Goal: Task Accomplishment & Management: Manage account settings

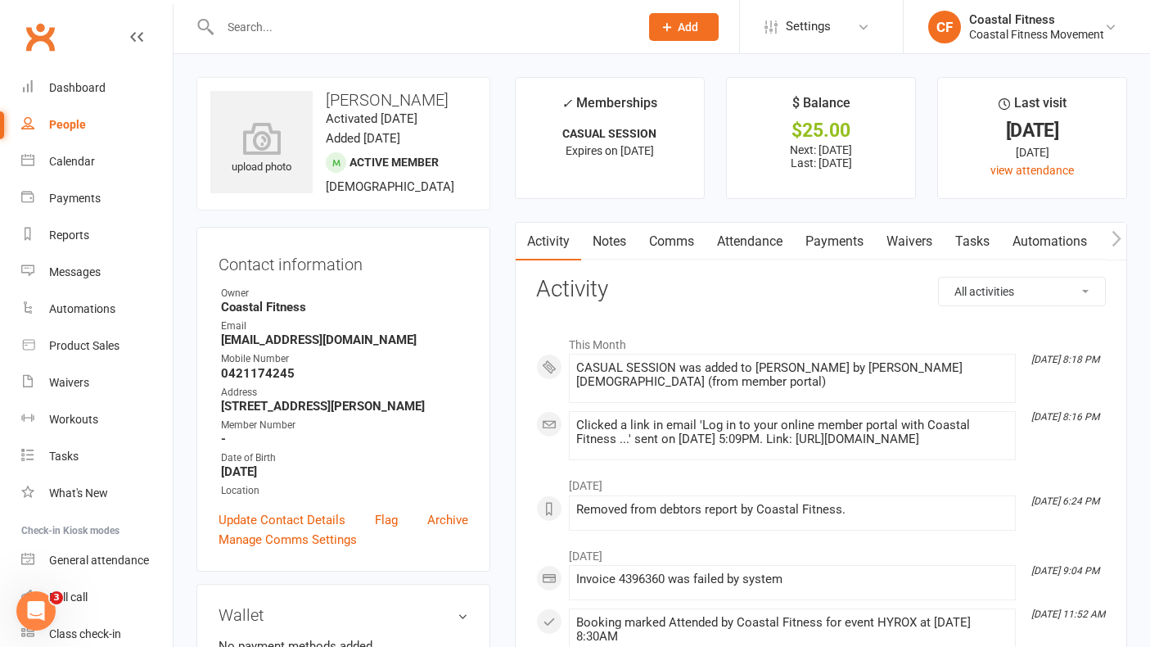
click at [832, 241] on link "Payments" at bounding box center [834, 242] width 81 height 38
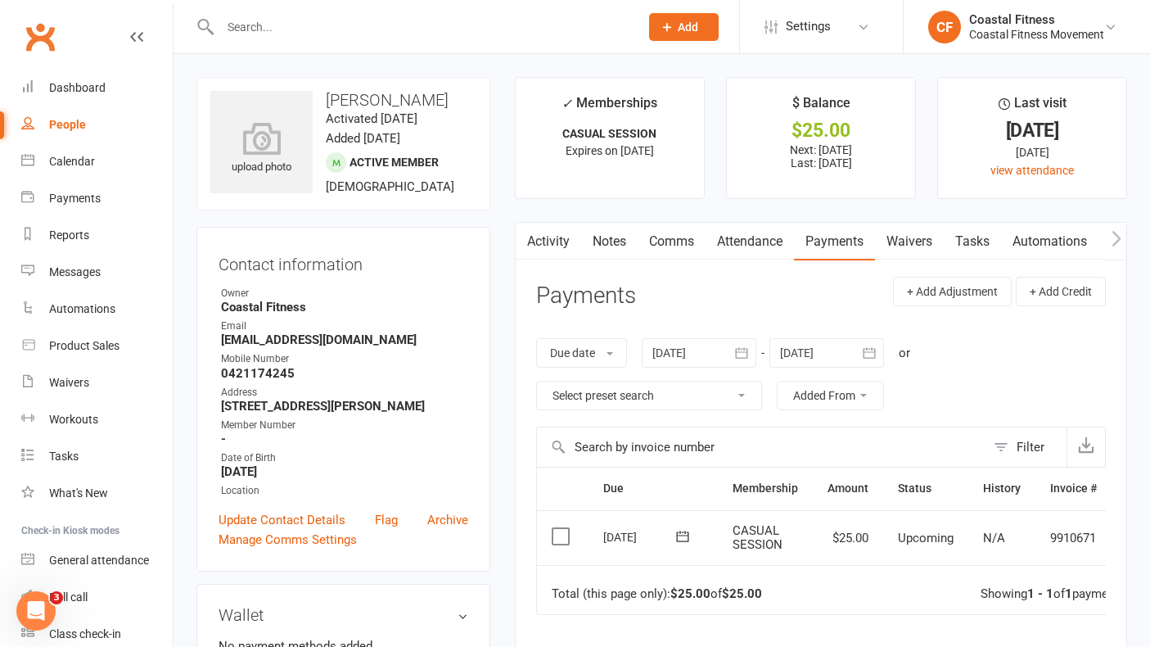
click at [236, 20] on input "text" at bounding box center [421, 27] width 413 height 23
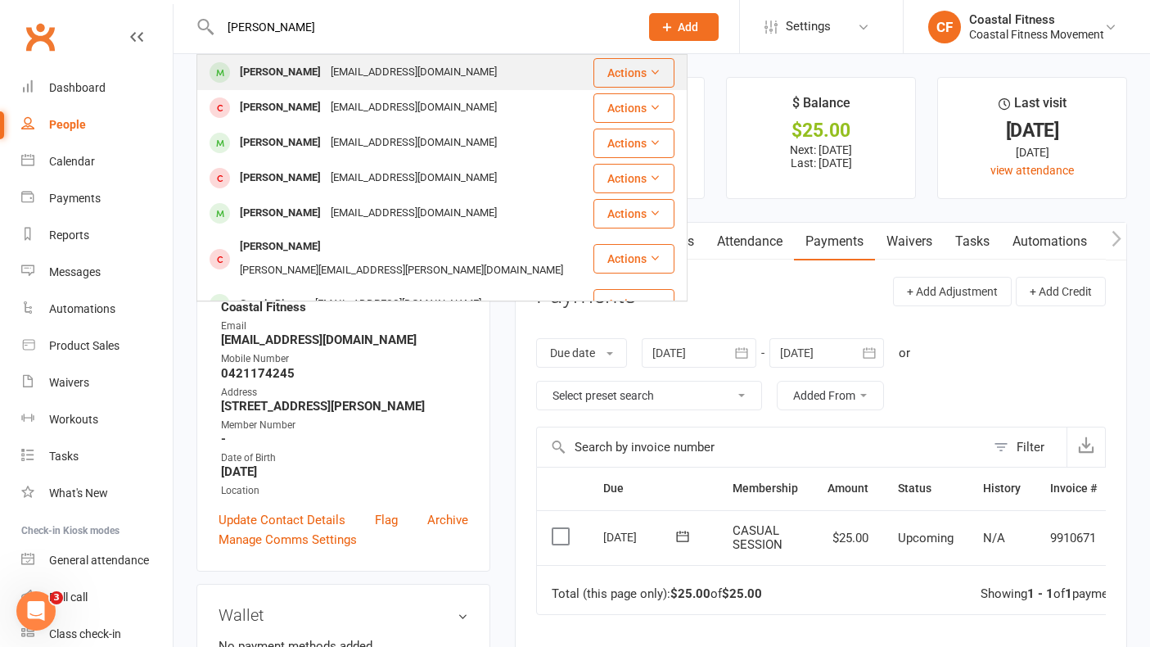
type input "[PERSON_NAME]"
click at [255, 73] on div "[PERSON_NAME]" at bounding box center [280, 73] width 91 height 24
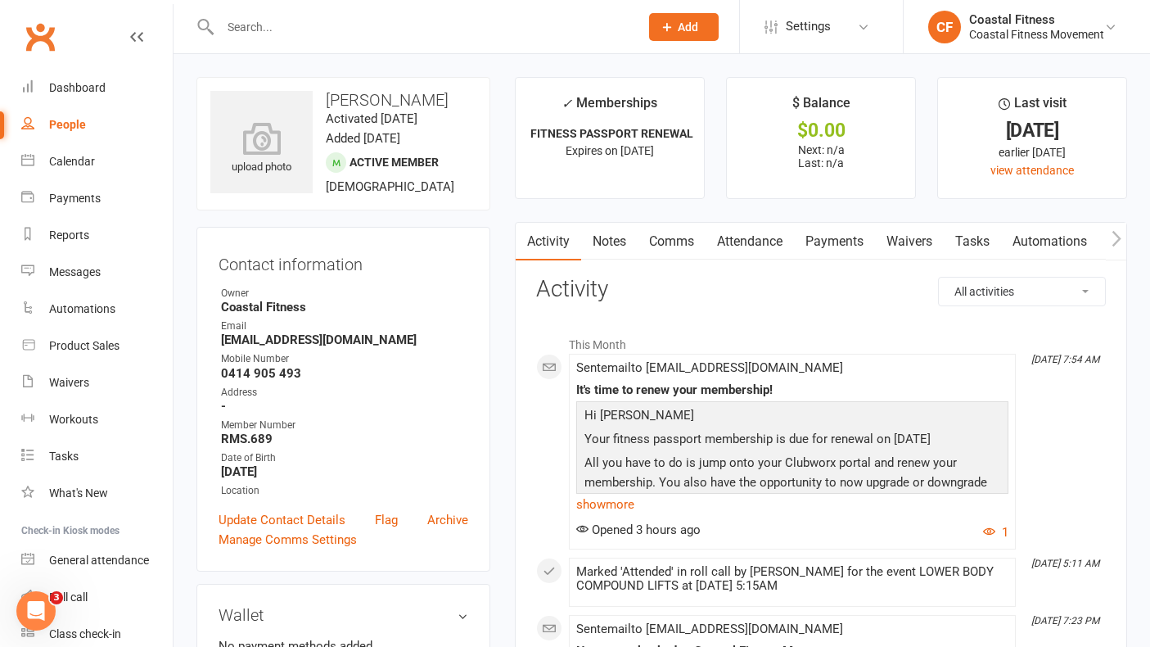
click at [247, 20] on input "text" at bounding box center [421, 27] width 413 height 23
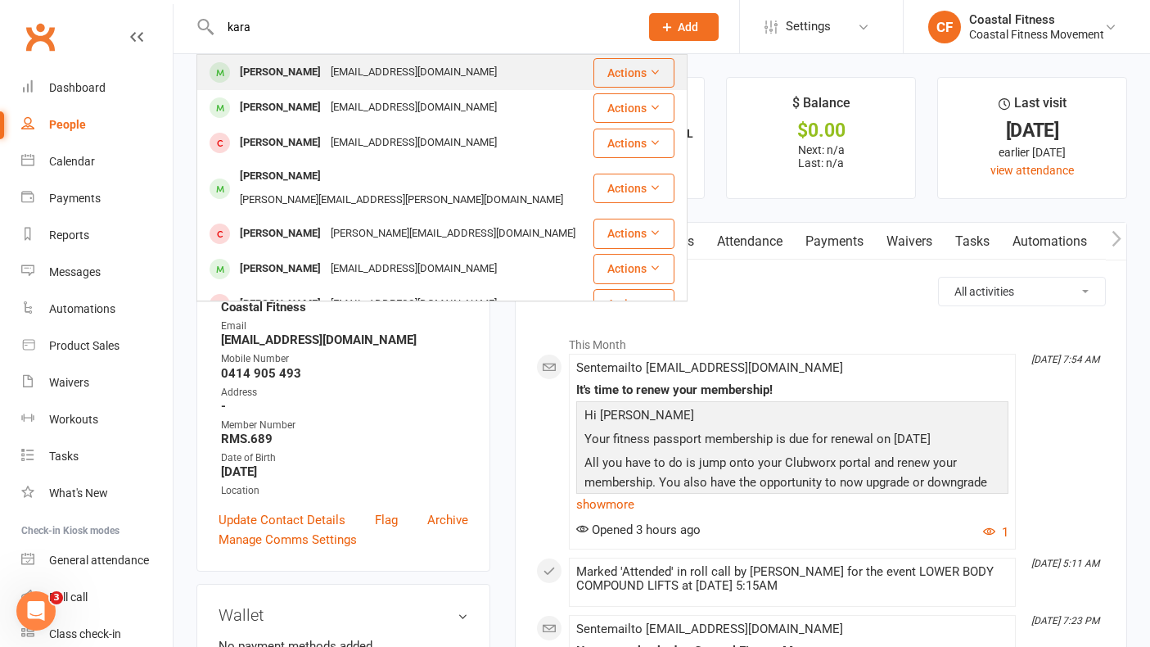
type input "kara"
click at [272, 77] on div "[PERSON_NAME]" at bounding box center [280, 73] width 91 height 24
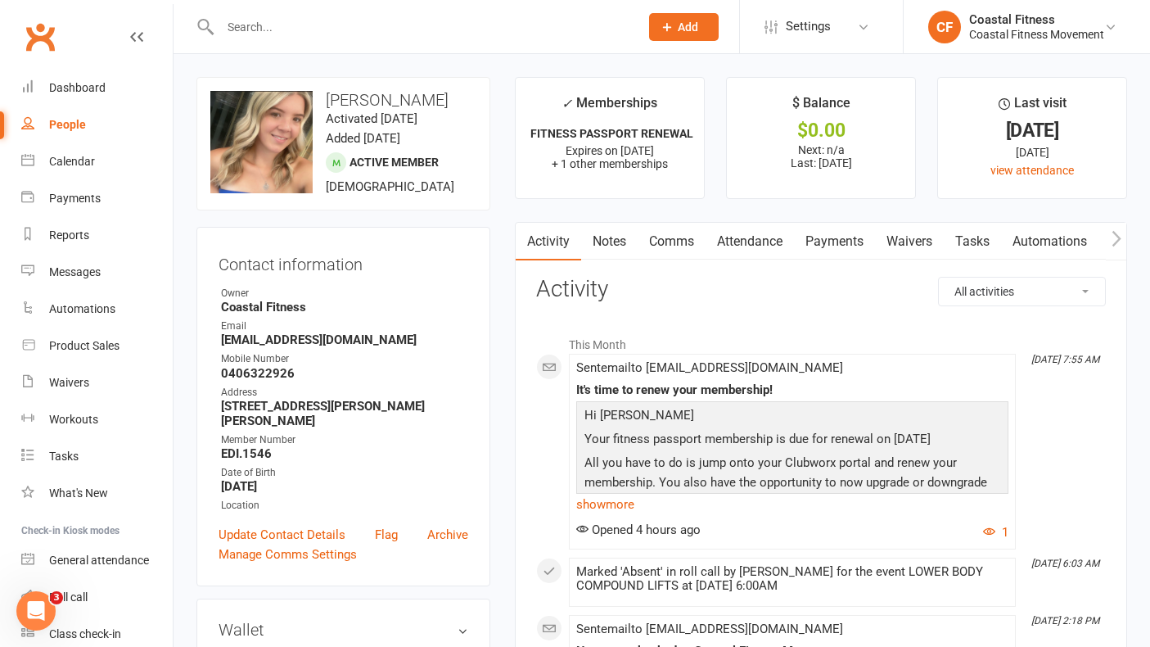
click at [329, 16] on input "text" at bounding box center [421, 27] width 413 height 23
type input "p"
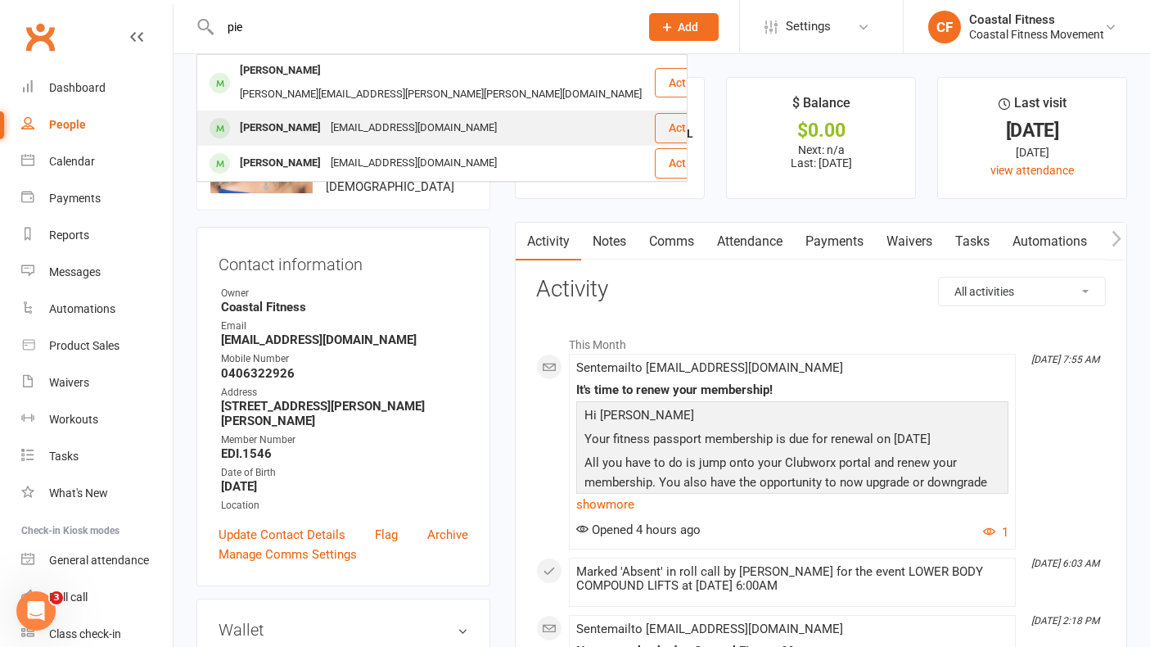
type input "pie"
click at [350, 116] on div "[EMAIL_ADDRESS][DOMAIN_NAME]" at bounding box center [414, 128] width 176 height 24
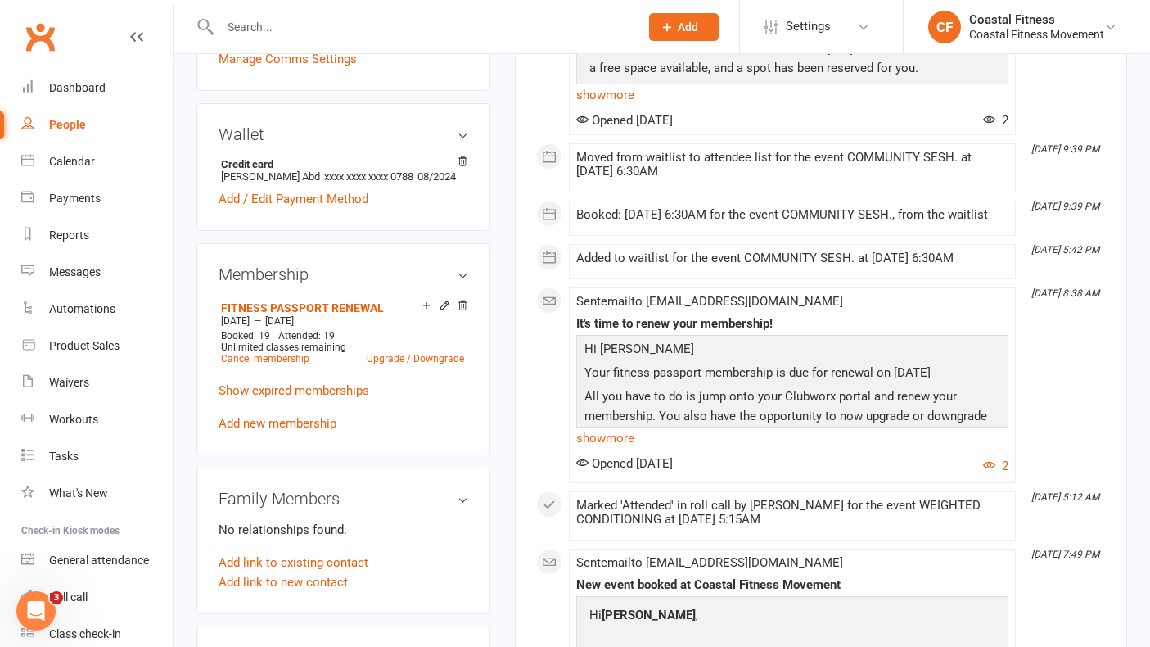
scroll to position [483, 0]
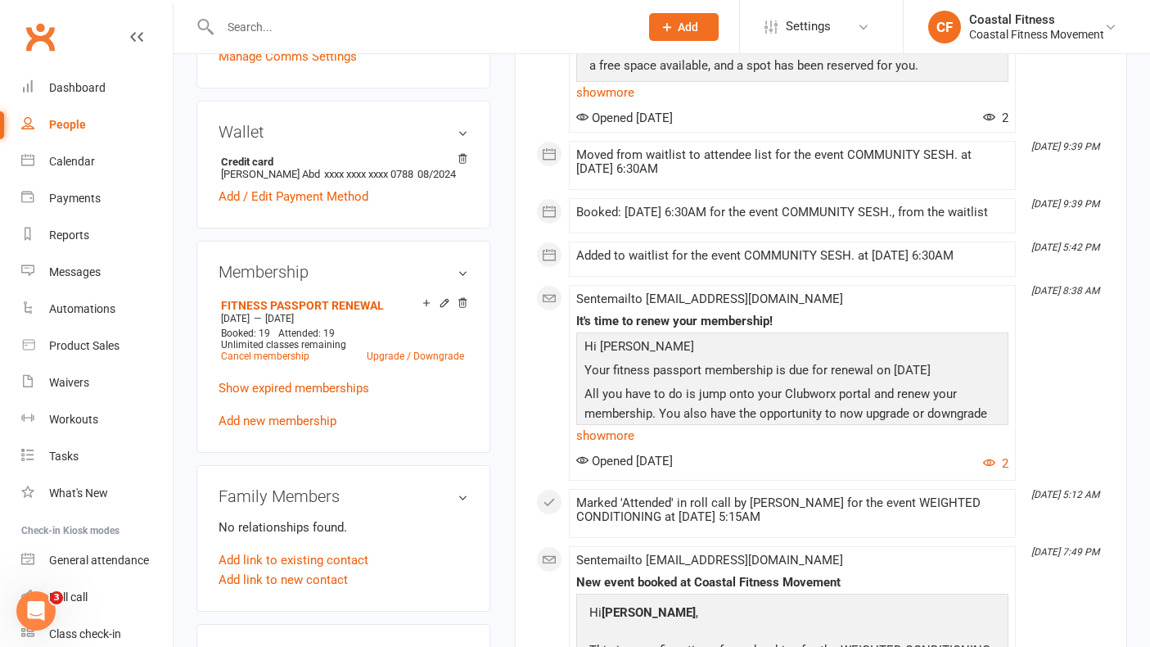
click at [289, 20] on input "text" at bounding box center [421, 27] width 413 height 23
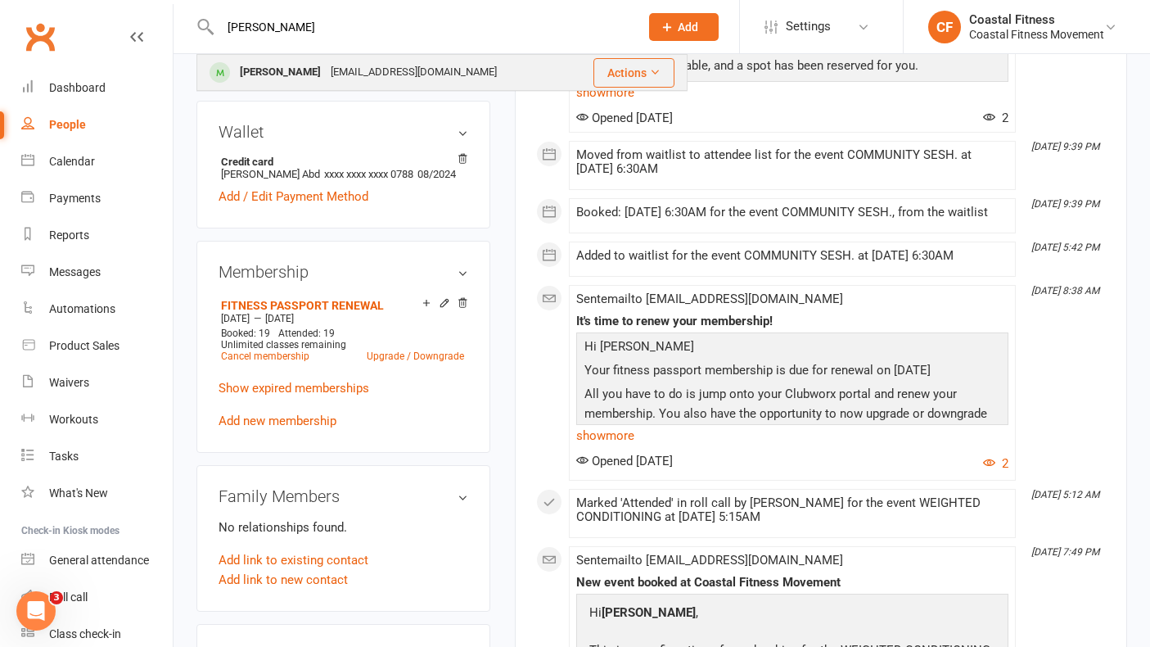
type input "[PERSON_NAME]"
click at [256, 63] on div "[PERSON_NAME]" at bounding box center [280, 73] width 91 height 24
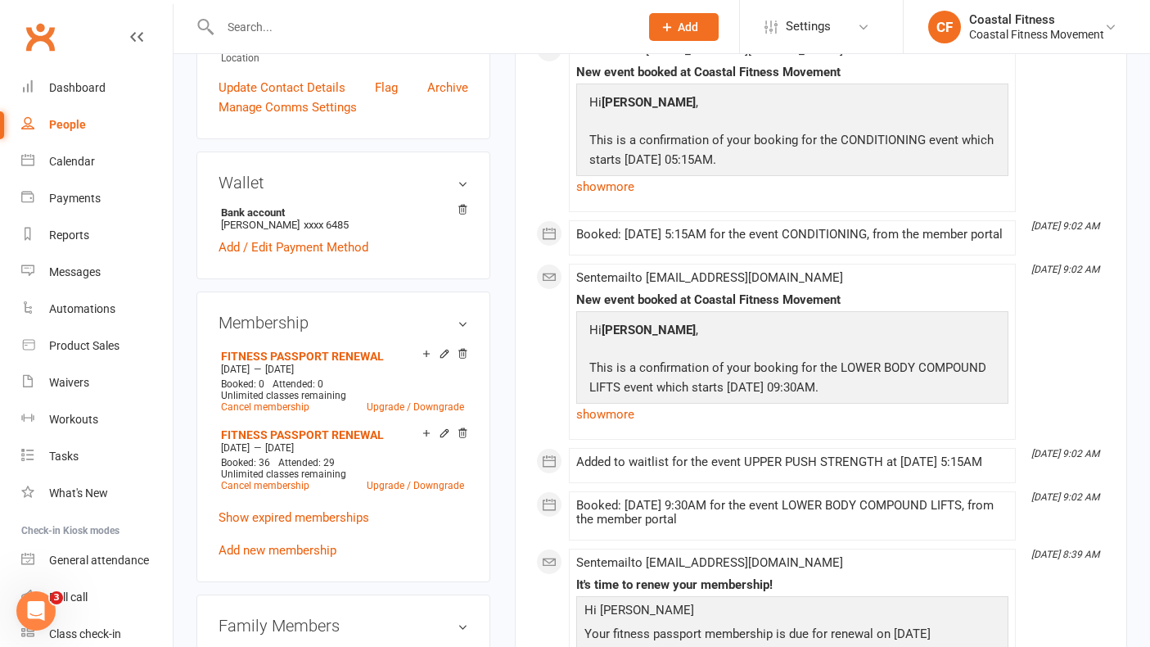
scroll to position [433, 0]
click at [299, 25] on input "text" at bounding box center [421, 27] width 413 height 23
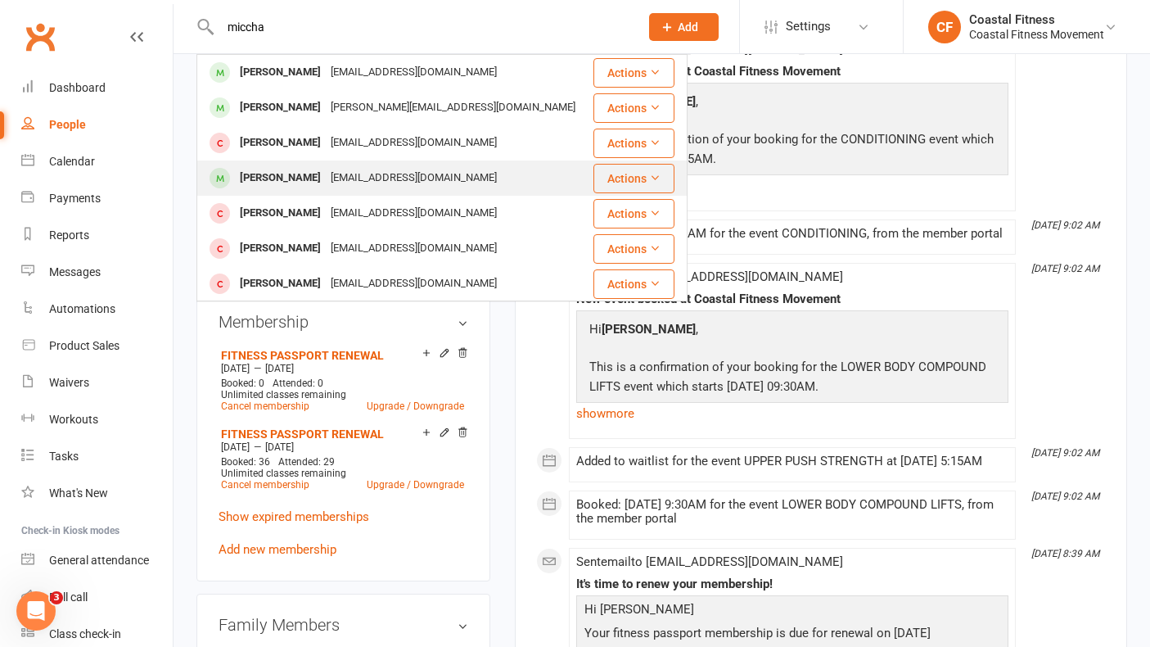
type input "miccha"
click at [273, 180] on div "[PERSON_NAME]" at bounding box center [280, 178] width 91 height 24
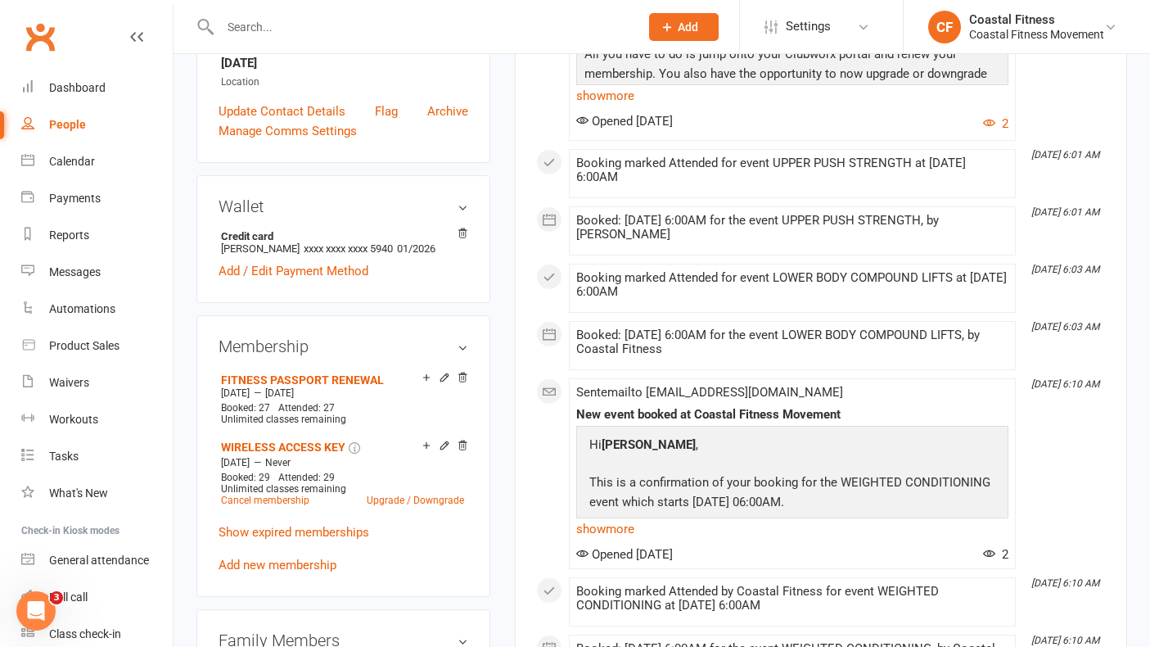
scroll to position [425, 0]
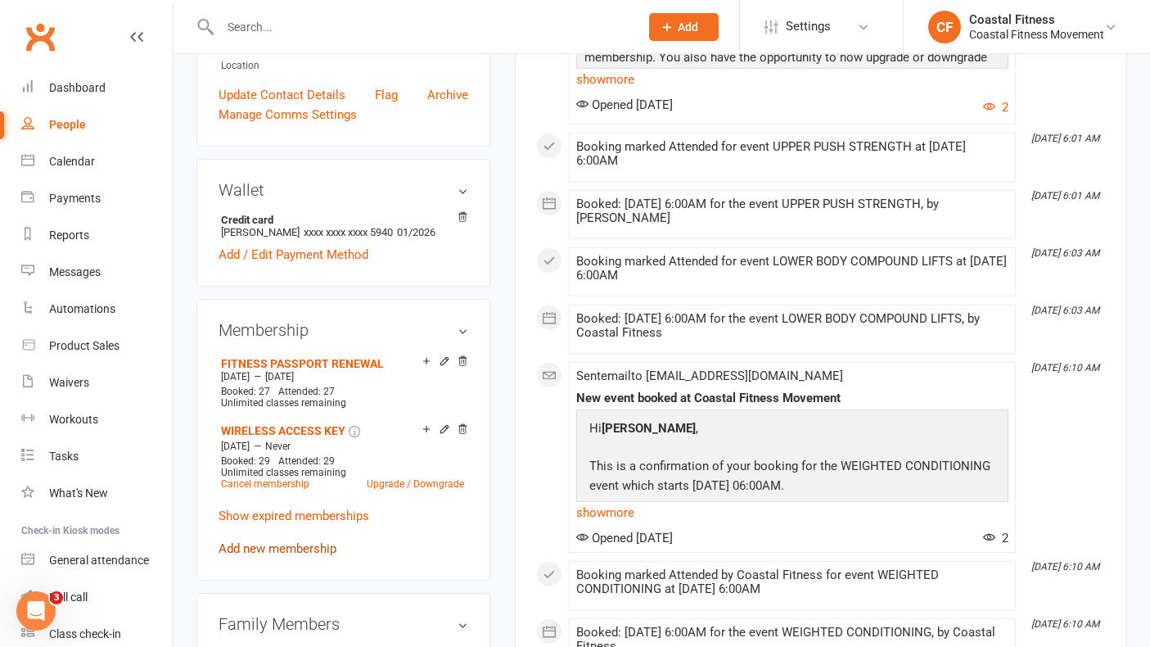
click at [262, 556] on link "Add new membership" at bounding box center [278, 548] width 118 height 15
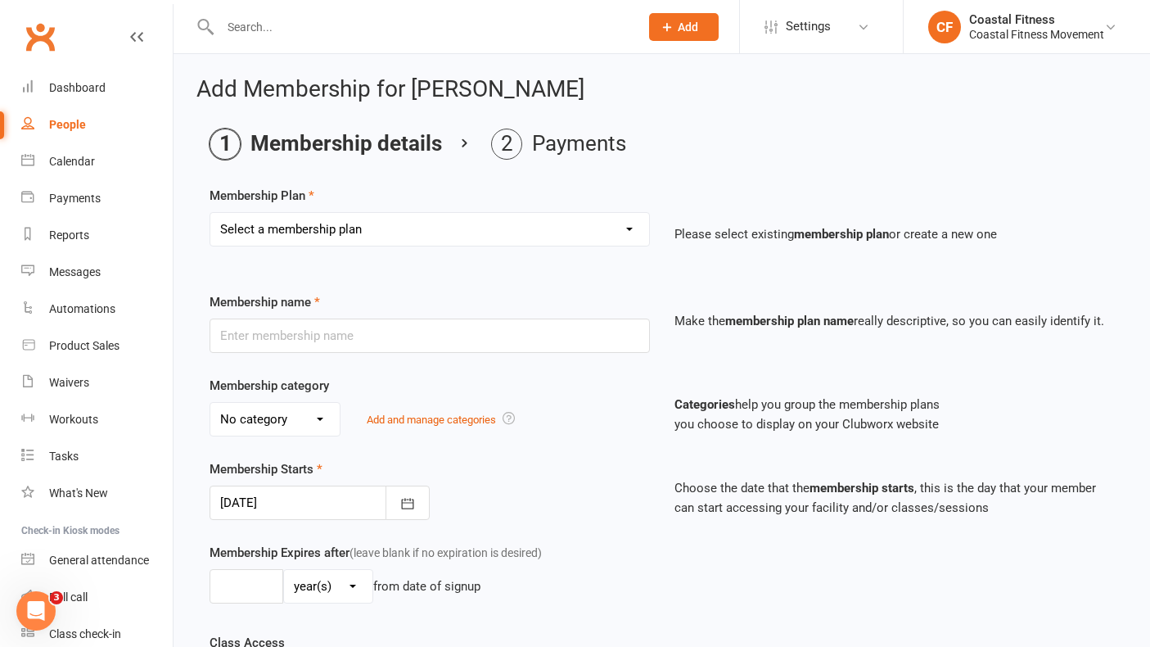
click at [522, 226] on select "Select a membership plan Create new Membership Plan GOLD MEMBERSHIP - FORTNIGHT…" at bounding box center [429, 229] width 439 height 33
select select "2"
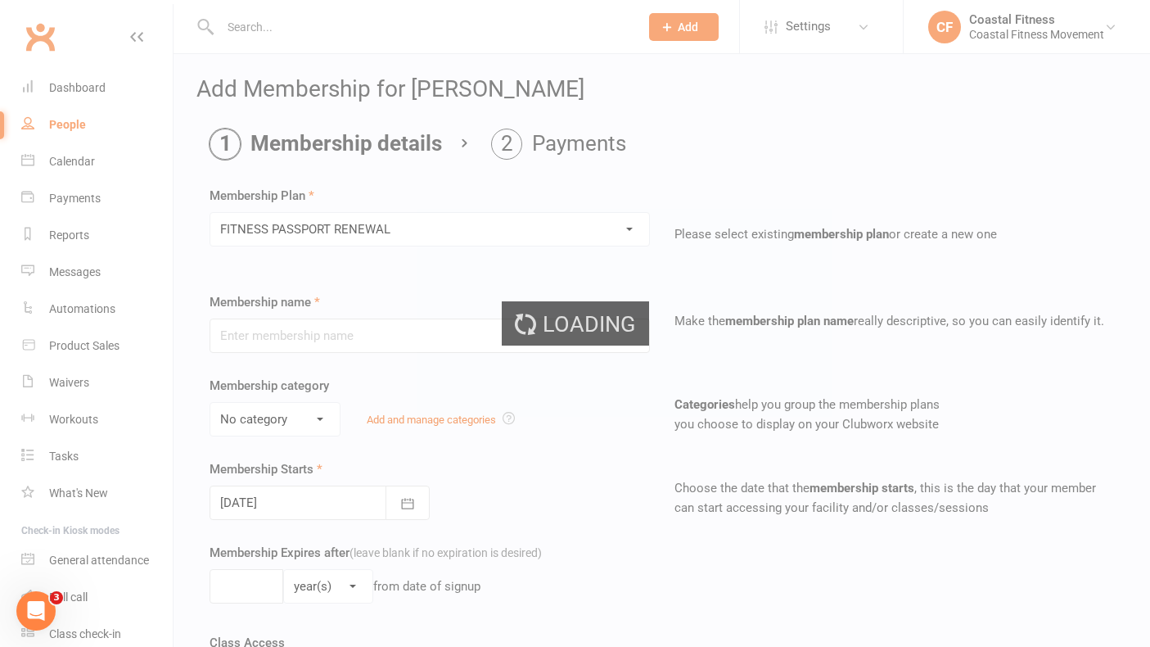
type input "FITNESS PASSPORT RENEWAL"
select select "0"
type input "6"
select select "2"
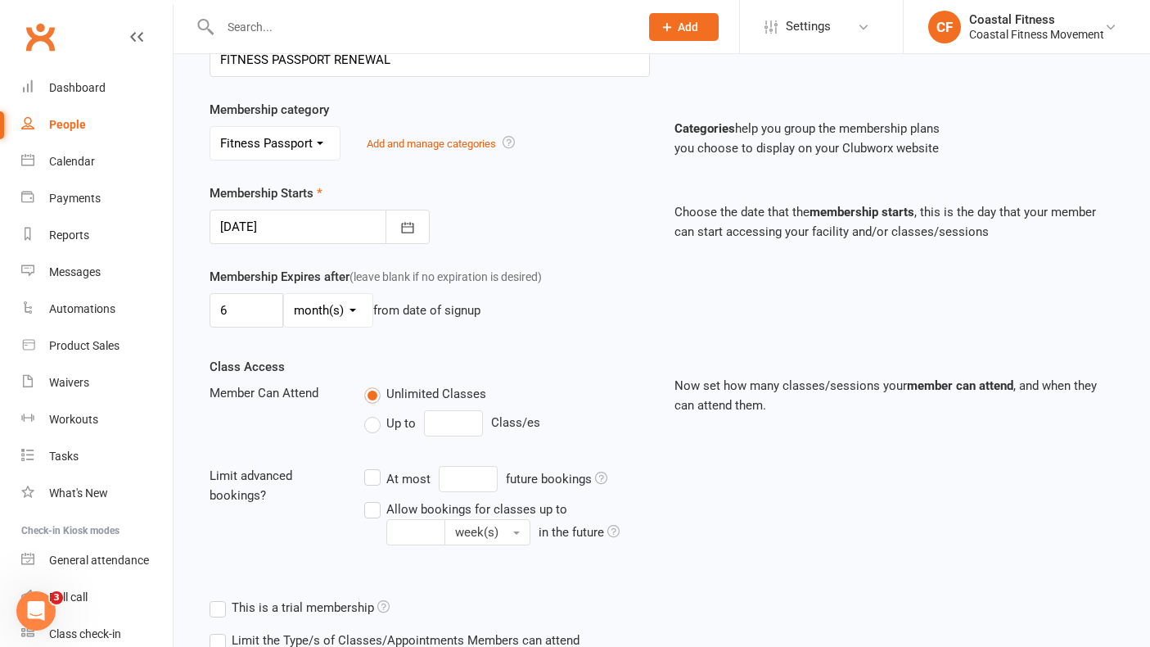
scroll to position [394, 0]
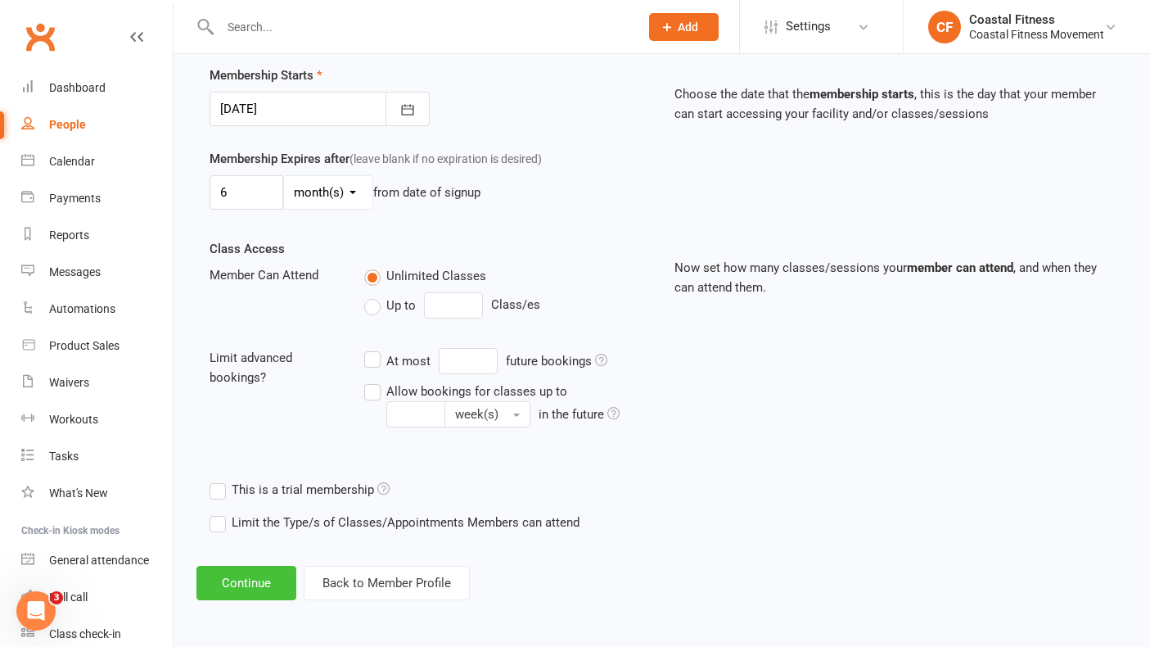
click at [245, 593] on button "Continue" at bounding box center [246, 583] width 100 height 34
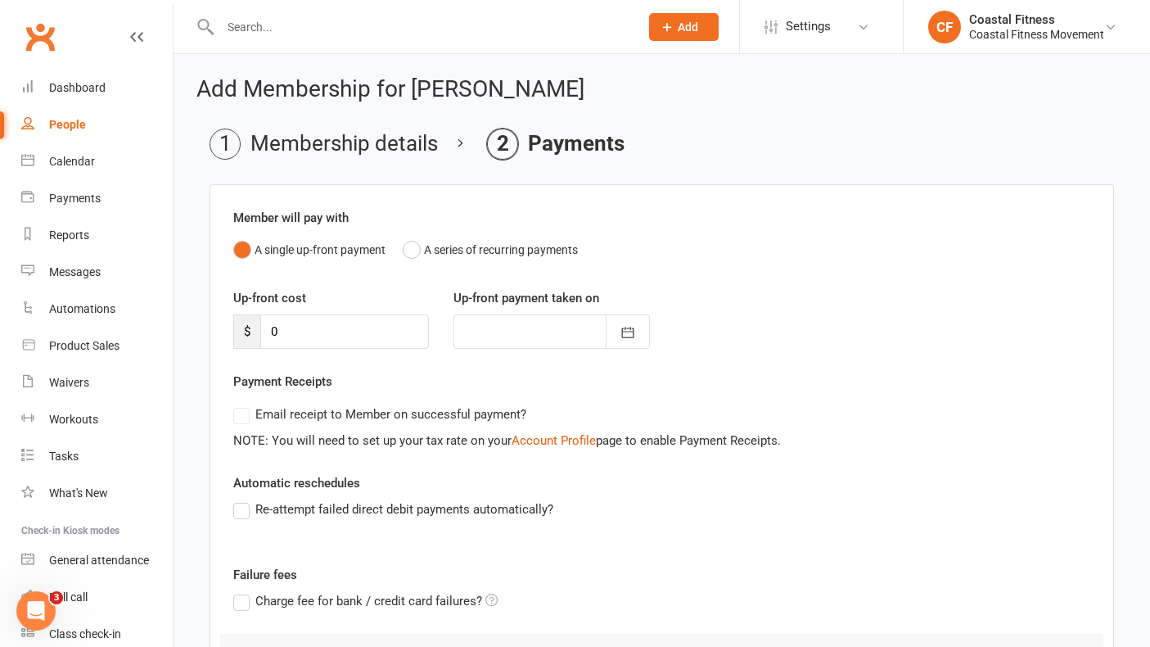
scroll to position [179, 0]
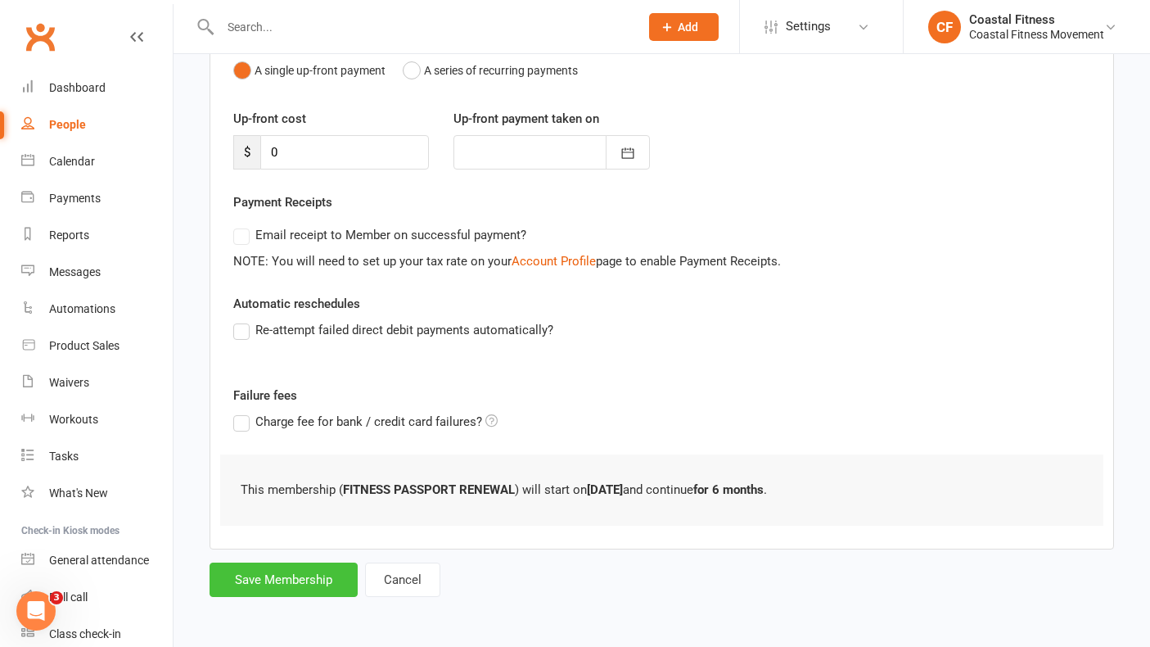
click at [260, 566] on button "Save Membership" at bounding box center [284, 579] width 148 height 34
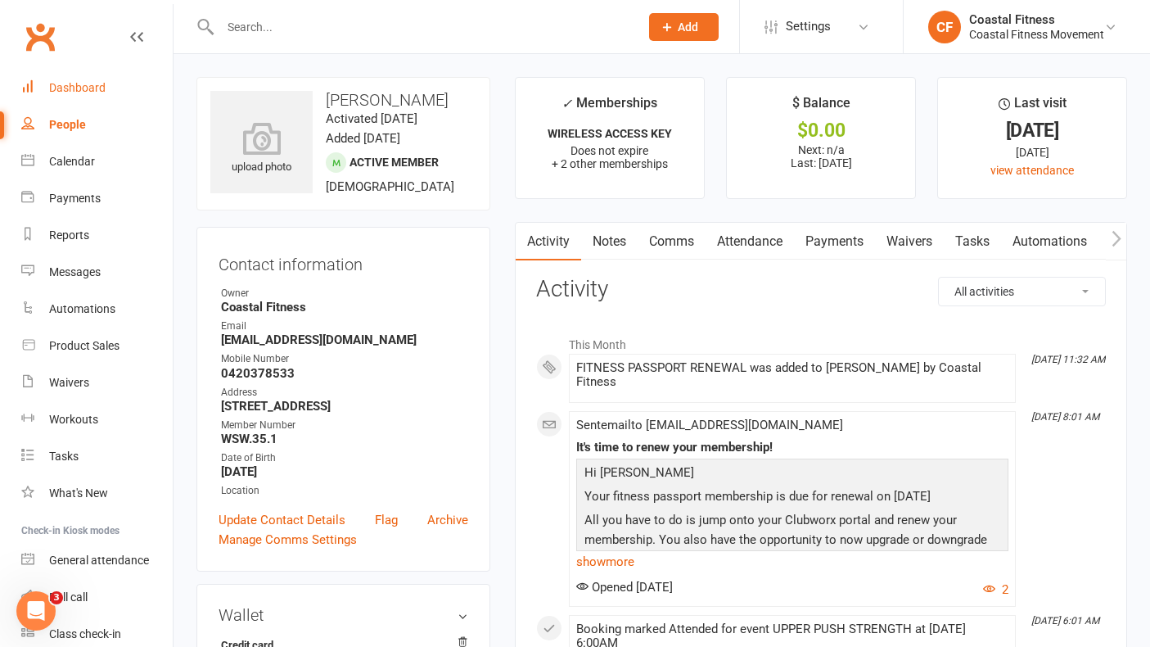
click at [72, 82] on div "Dashboard" at bounding box center [77, 87] width 56 height 13
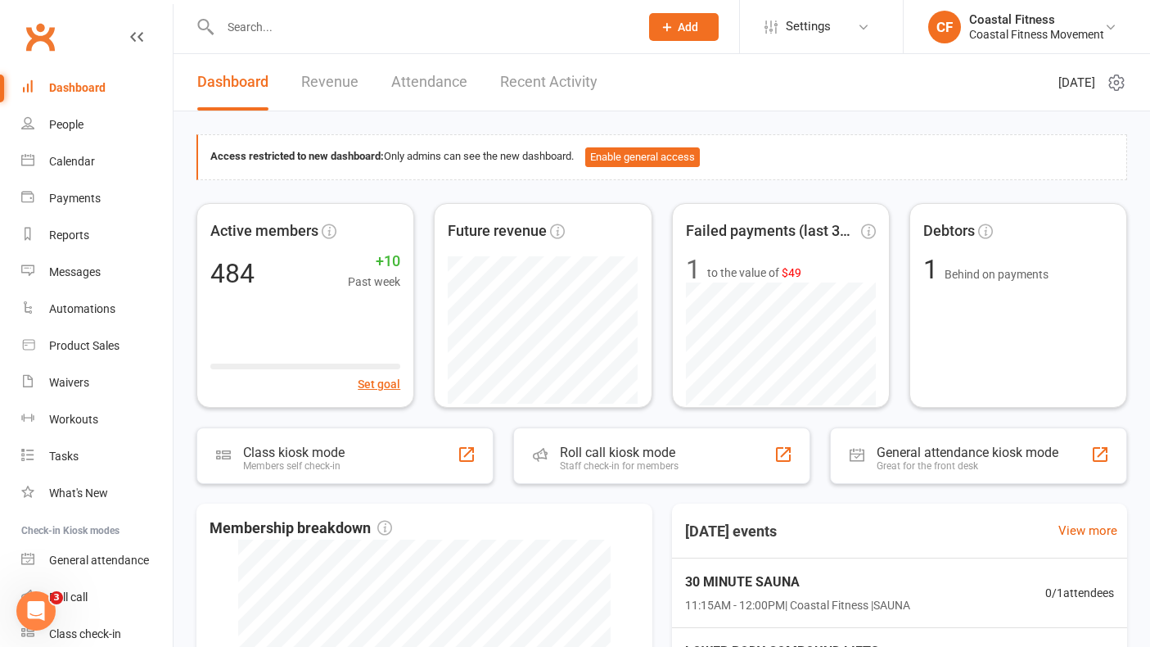
click at [328, 79] on link "Revenue" at bounding box center [329, 82] width 57 height 56
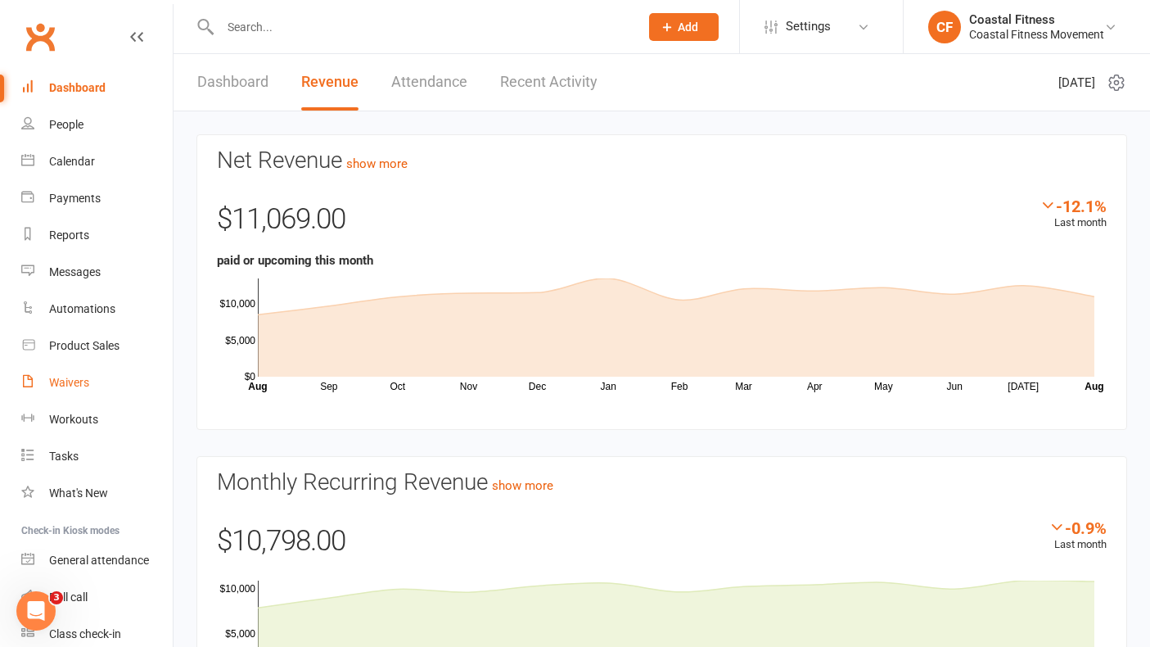
click at [79, 382] on div "Waivers" at bounding box center [69, 382] width 40 height 13
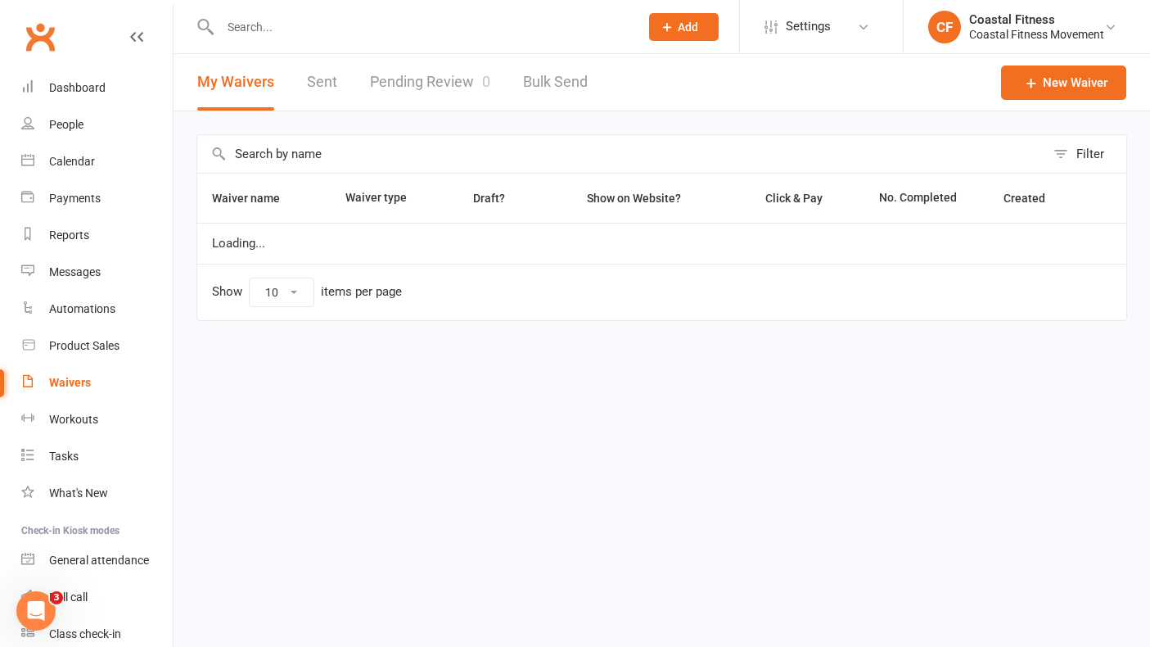
select select "25"
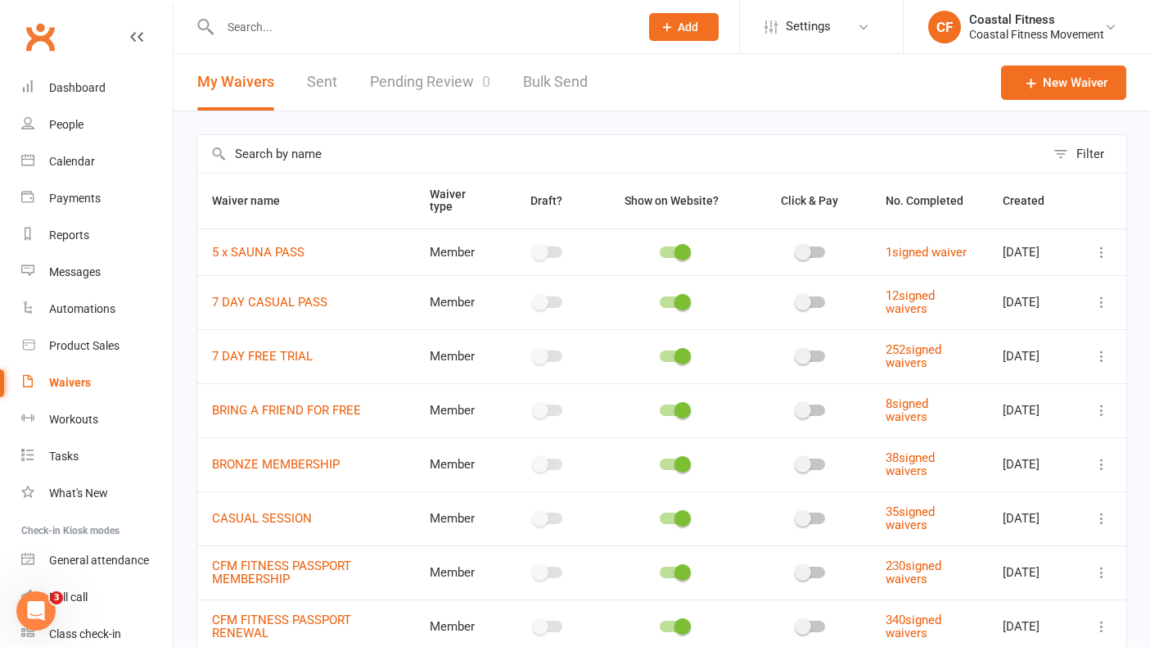
click at [448, 80] on link "Pending Review 0" at bounding box center [430, 82] width 120 height 56
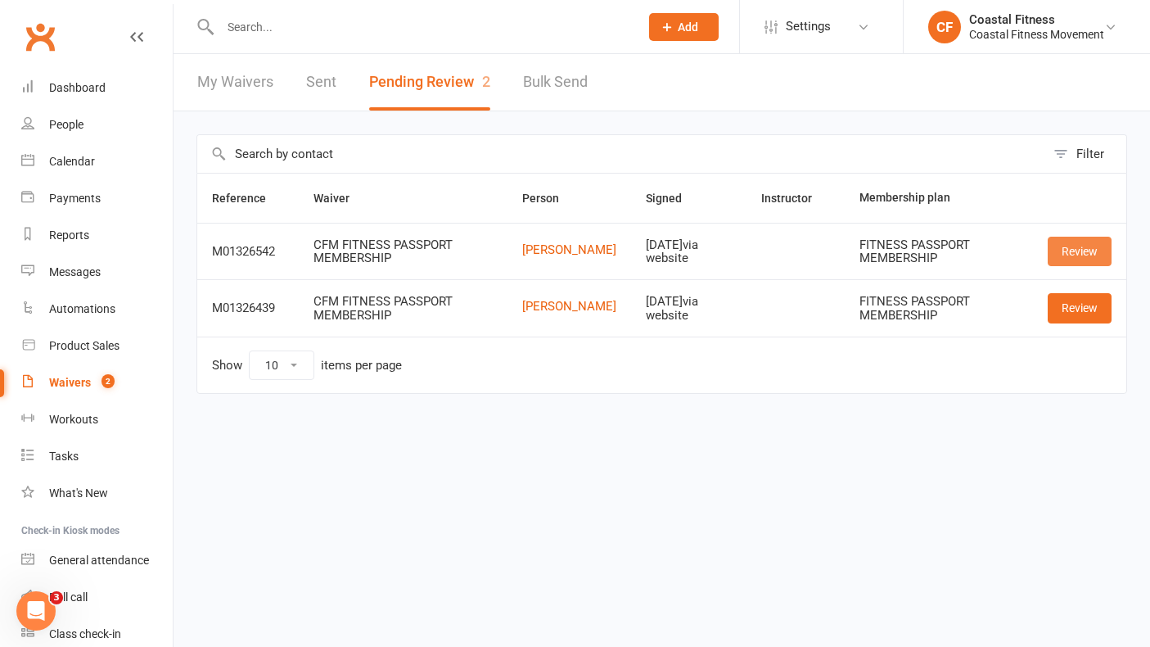
click at [1080, 250] on link "Review" at bounding box center [1080, 251] width 64 height 29
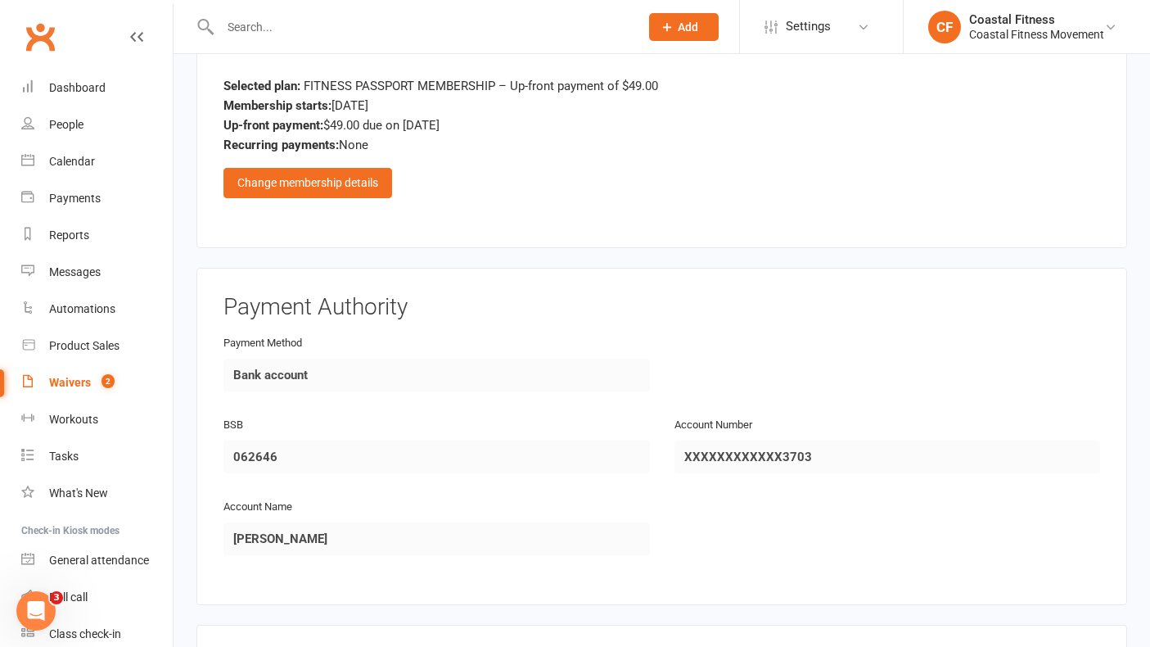
scroll to position [1487, 0]
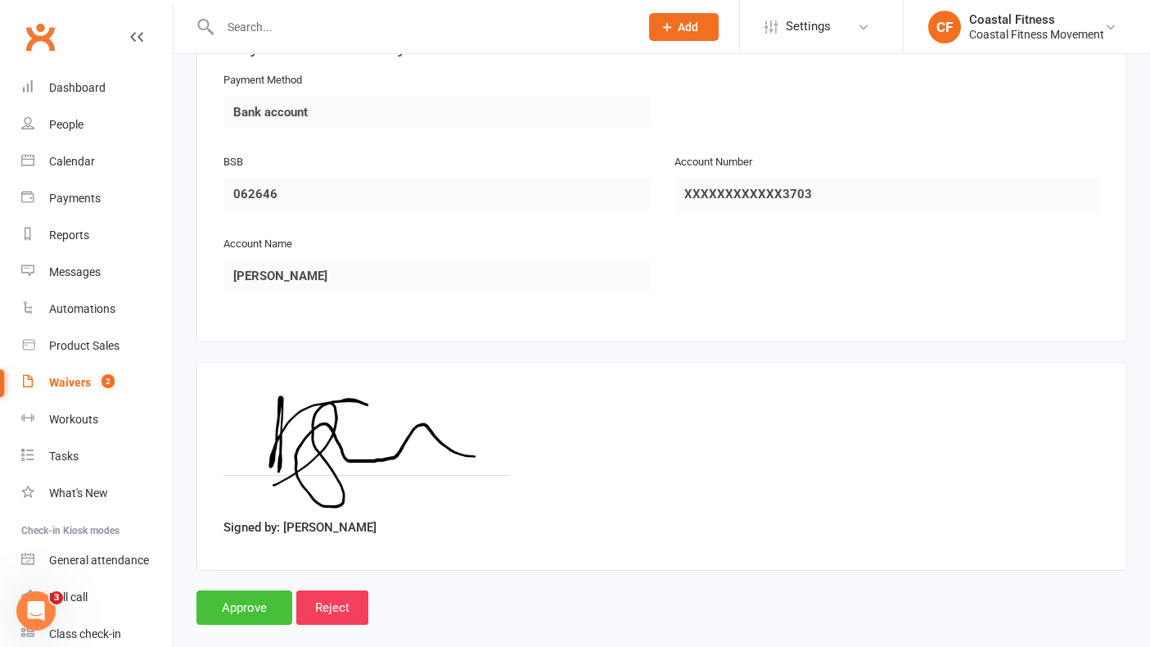
click at [268, 590] on input "Approve" at bounding box center [244, 607] width 96 height 34
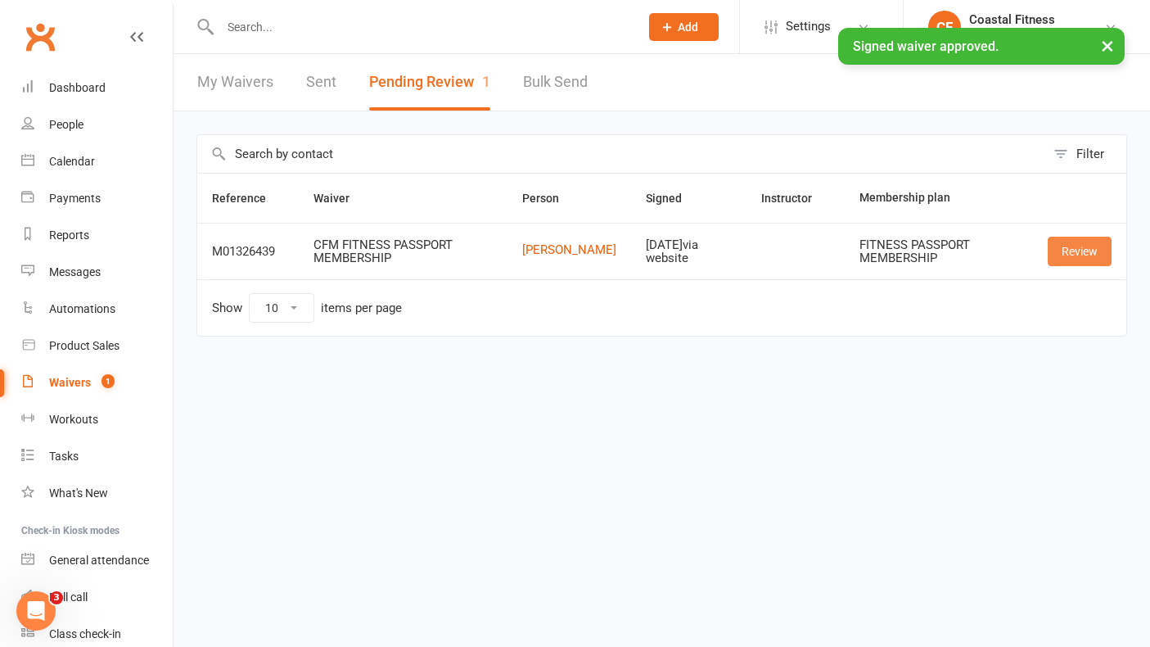
click at [1071, 253] on link "Review" at bounding box center [1080, 251] width 64 height 29
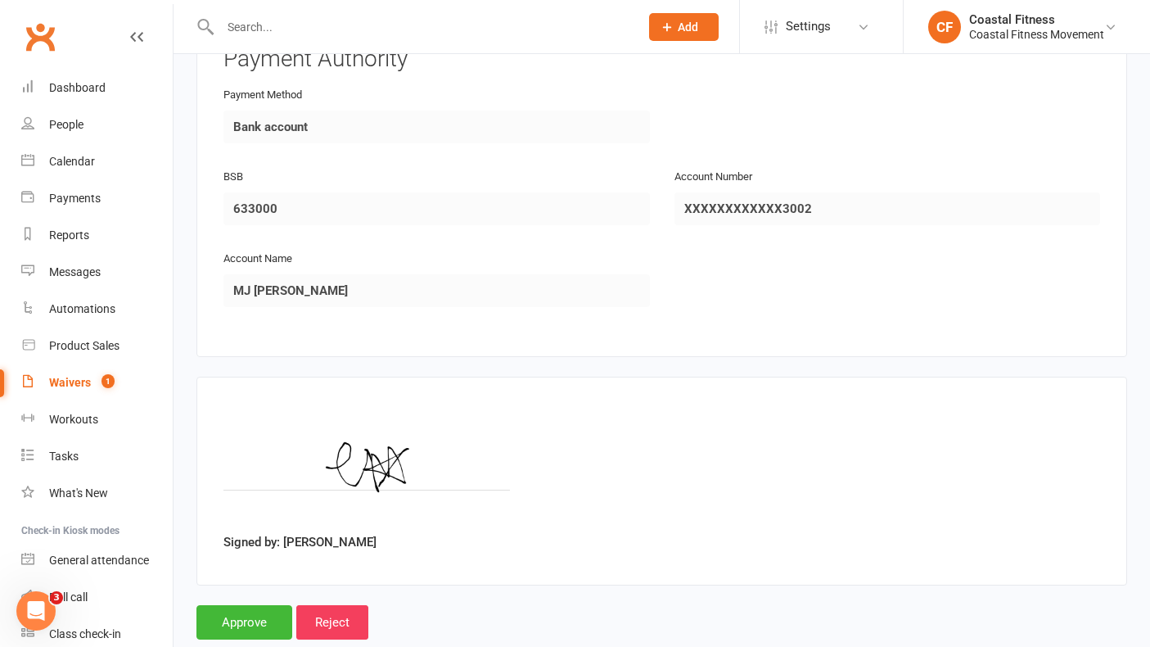
scroll to position [1479, 0]
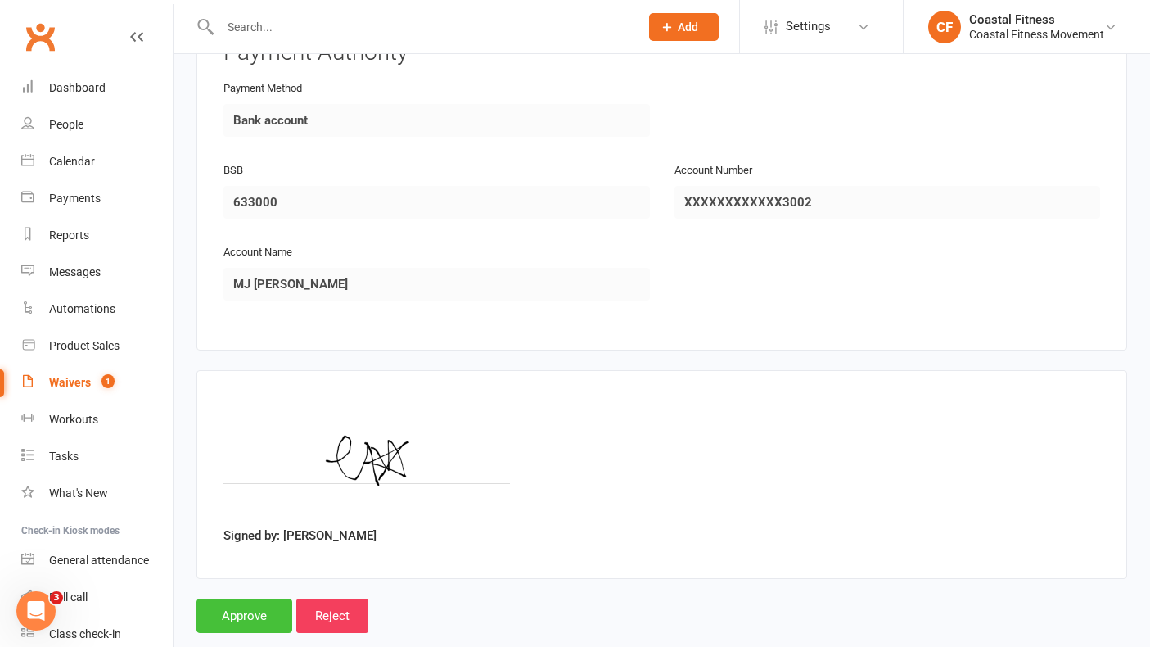
click at [241, 598] on input "Approve" at bounding box center [244, 615] width 96 height 34
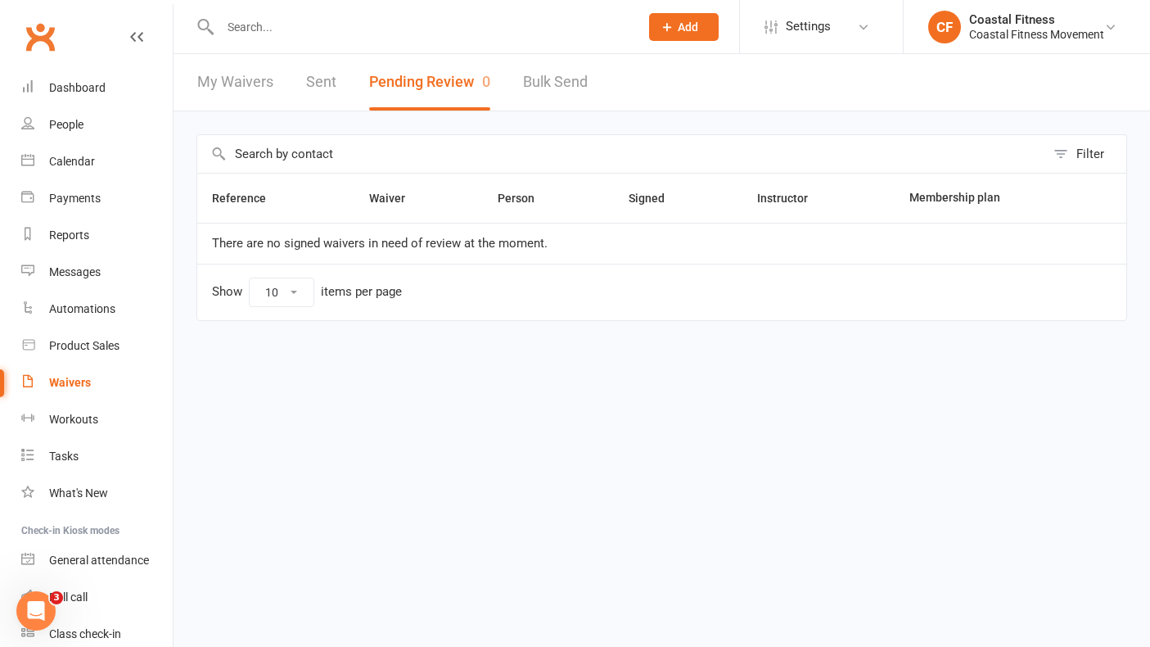
click at [226, 34] on input "text" at bounding box center [421, 27] width 413 height 23
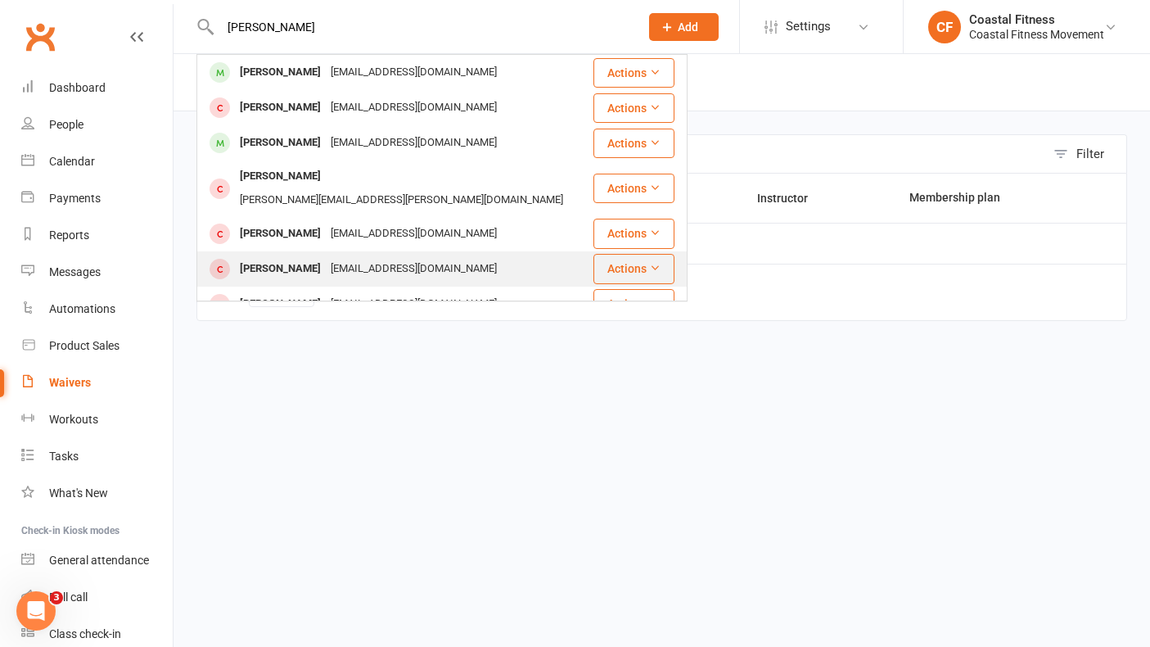
type input "[PERSON_NAME]"
click at [282, 257] on div "[PERSON_NAME]" at bounding box center [280, 269] width 91 height 24
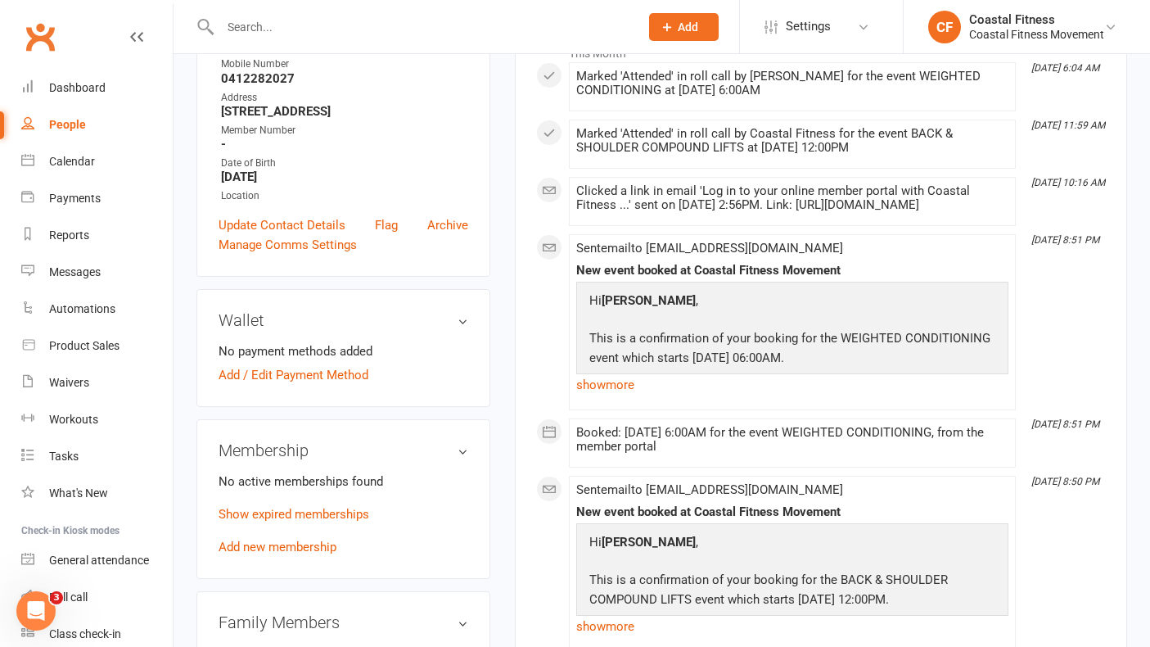
scroll to position [221, 0]
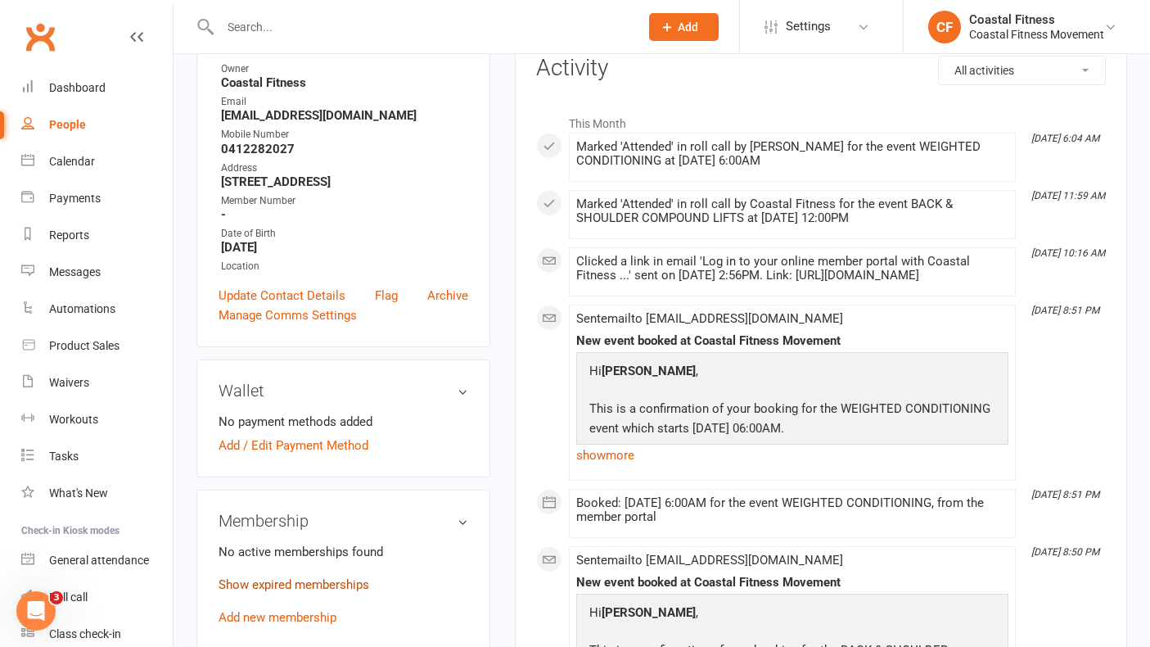
click at [264, 582] on link "Show expired memberships" at bounding box center [294, 584] width 151 height 15
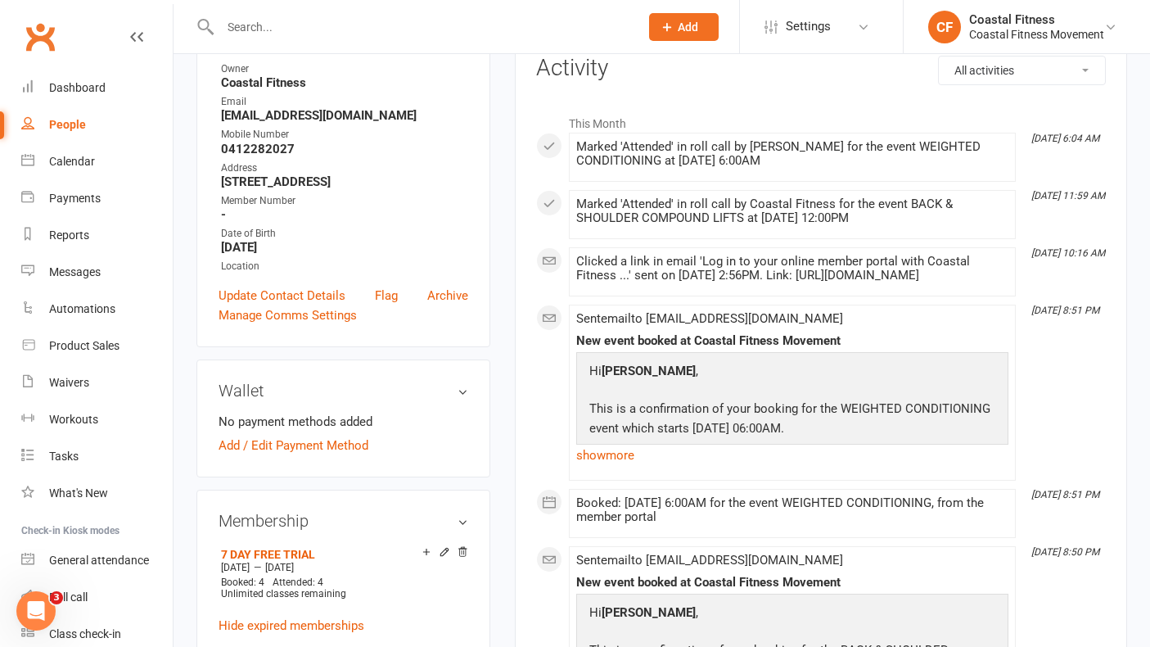
scroll to position [0, 0]
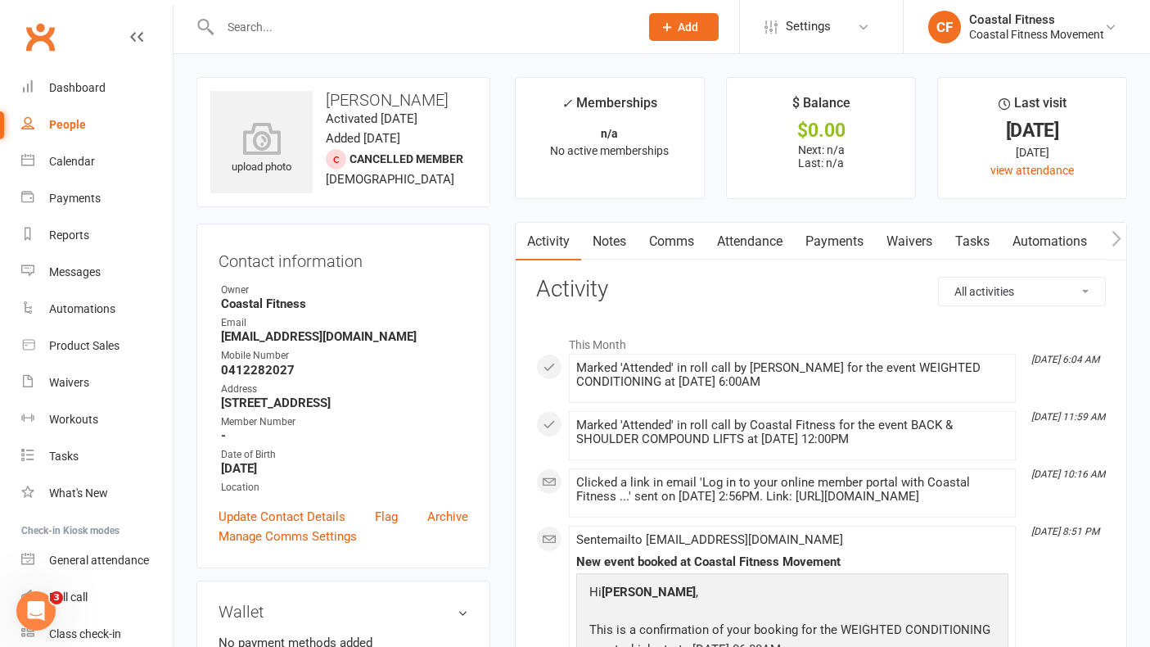
click at [674, 232] on link "Comms" at bounding box center [672, 242] width 68 height 38
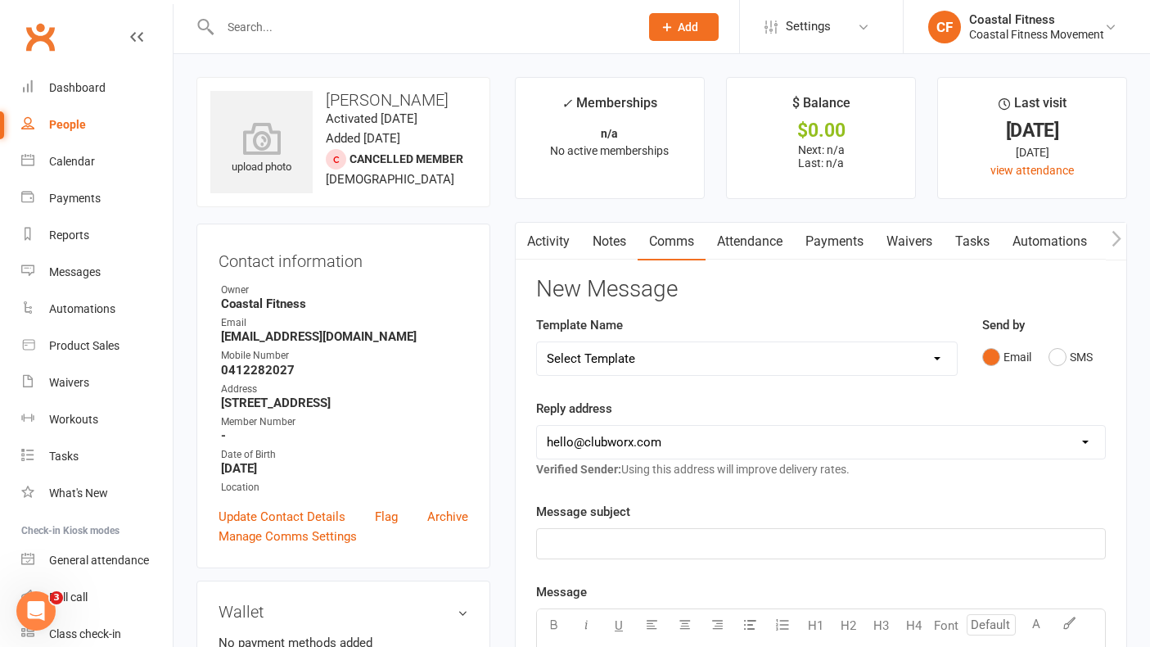
click at [768, 348] on select "Select Template [Email] CFM 7 day trial [SMS] Failure to scan FP [Email] It's t…" at bounding box center [747, 358] width 420 height 33
select select "0"
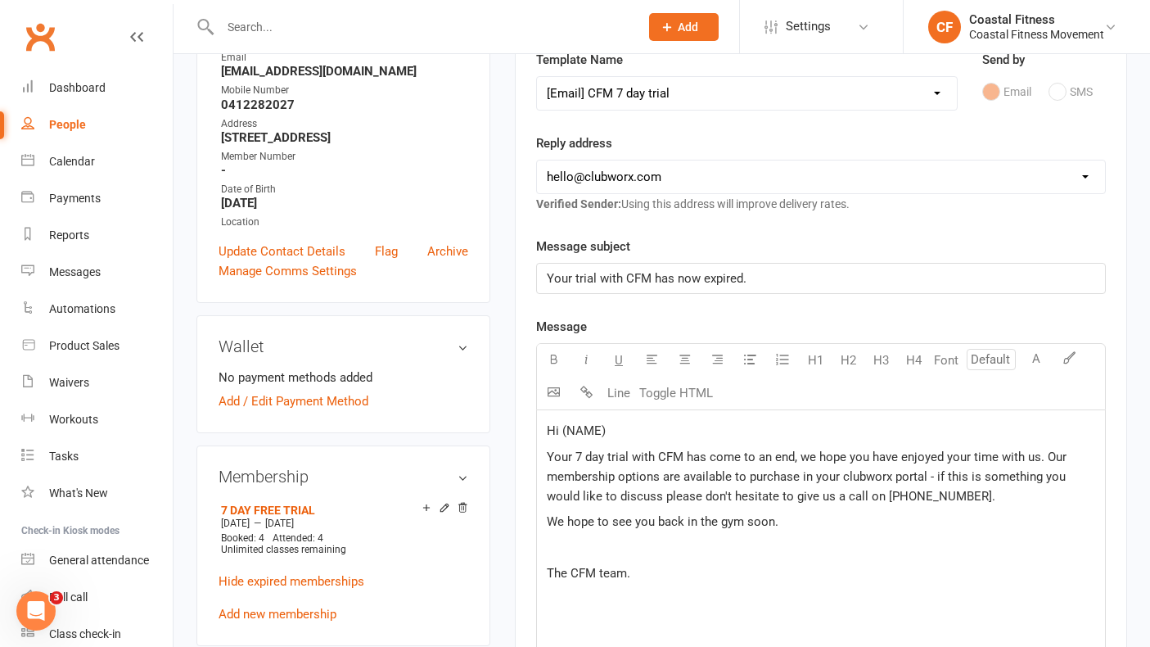
scroll to position [274, 0]
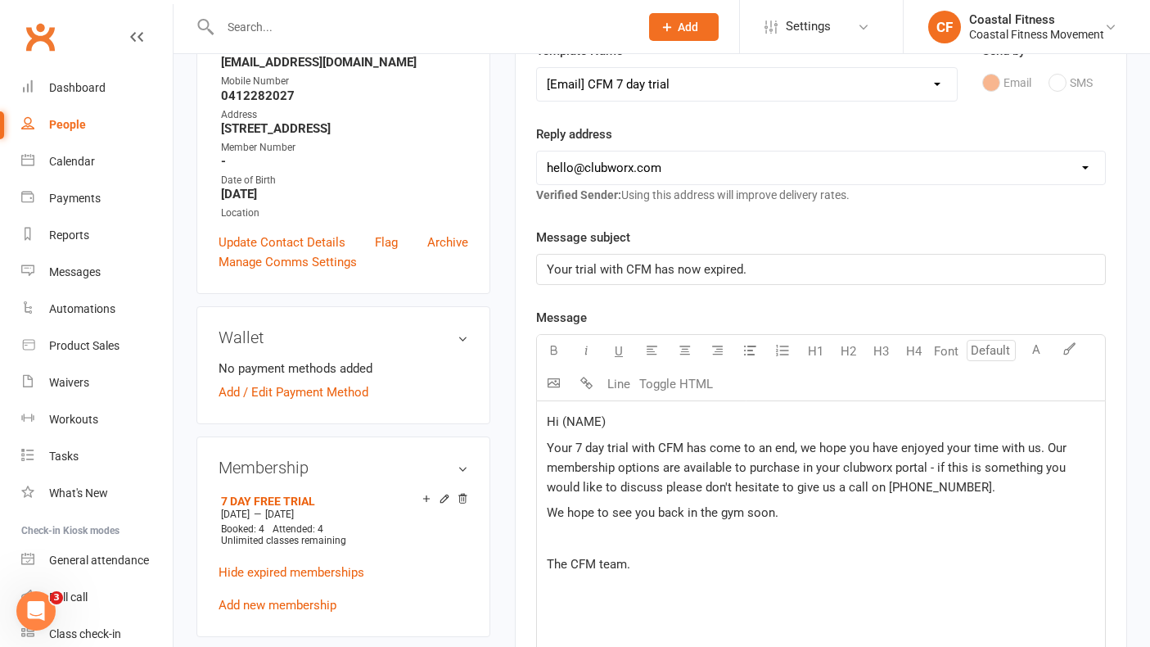
click at [616, 417] on p "Hi (NAME)" at bounding box center [821, 422] width 548 height 20
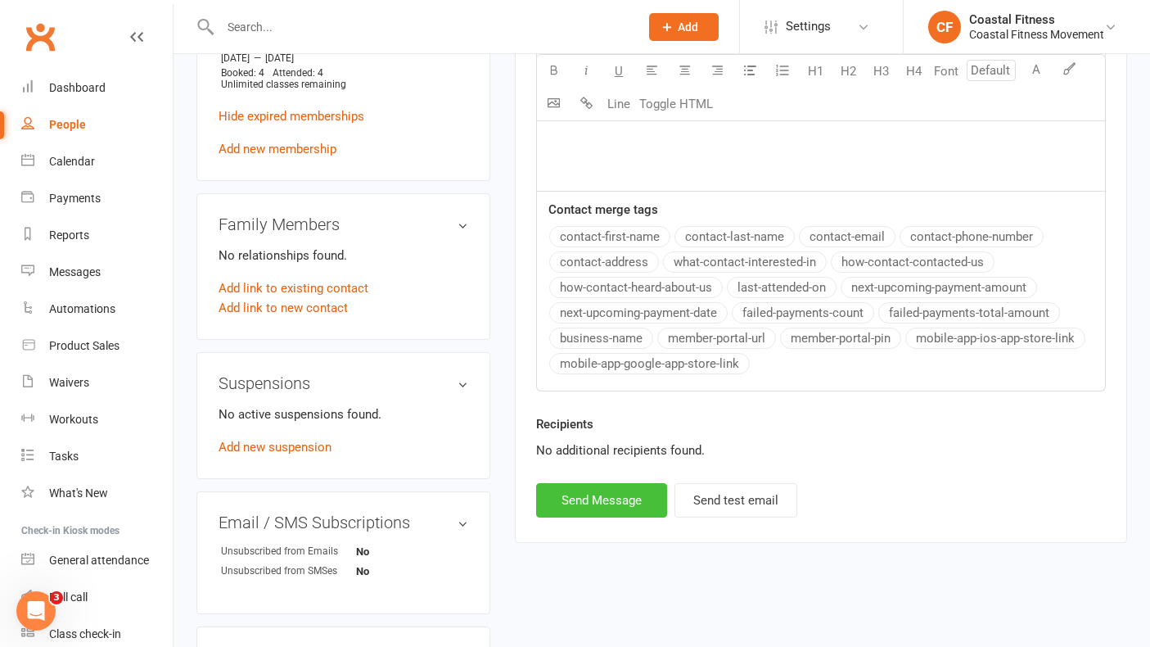
scroll to position [734, 0]
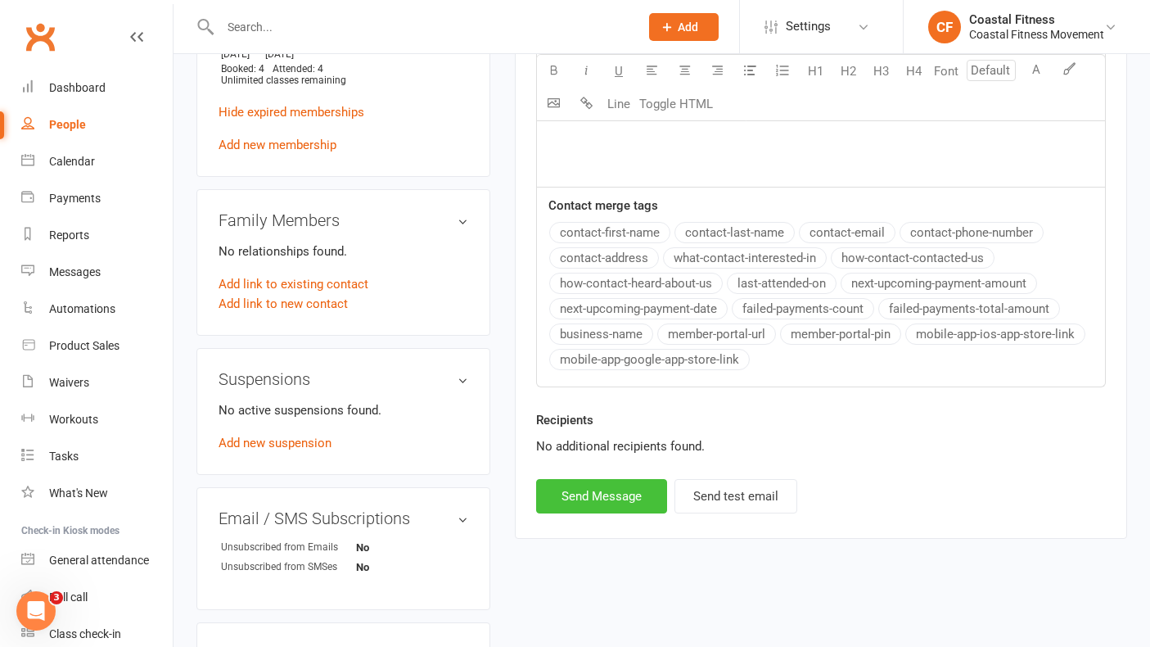
click at [616, 495] on button "Send Message" at bounding box center [601, 496] width 131 height 34
select select
click at [284, 23] on input "text" at bounding box center [421, 27] width 413 height 23
type input "j"
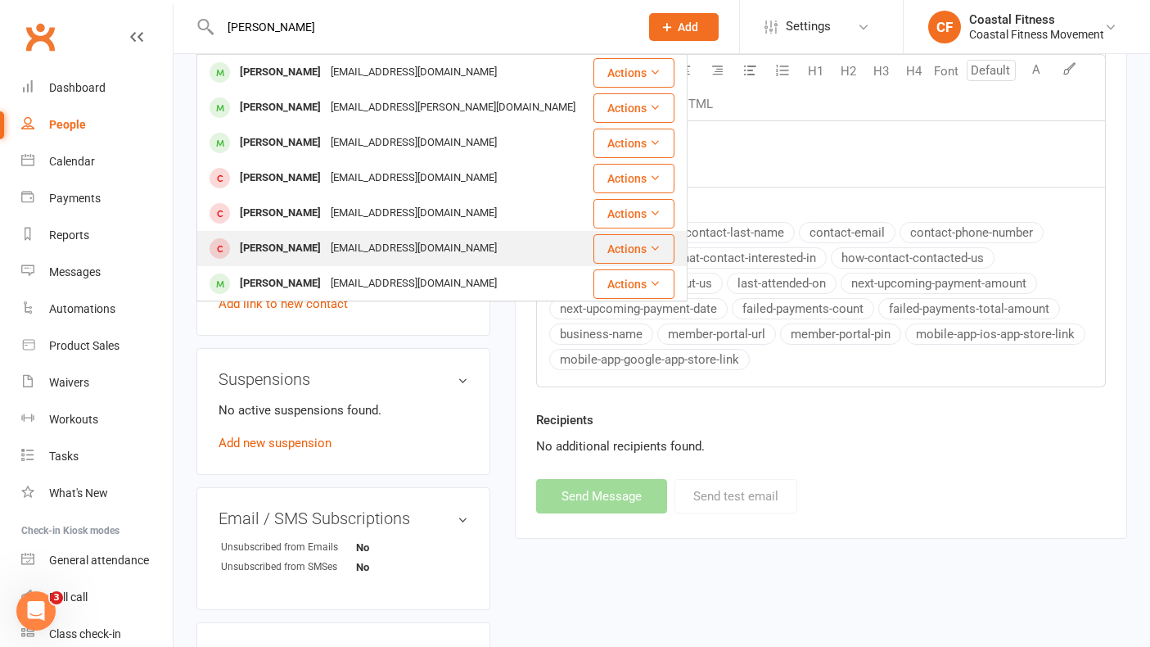
type input "[PERSON_NAME]"
click at [289, 251] on div "[PERSON_NAME]" at bounding box center [280, 249] width 91 height 24
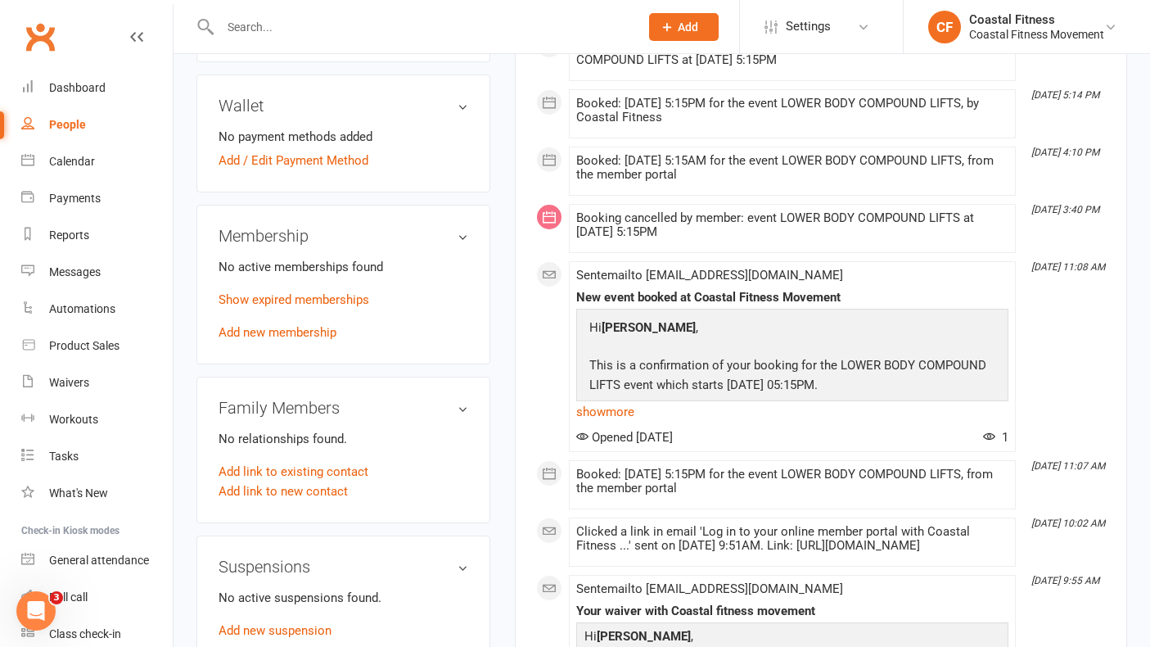
scroll to position [509, 0]
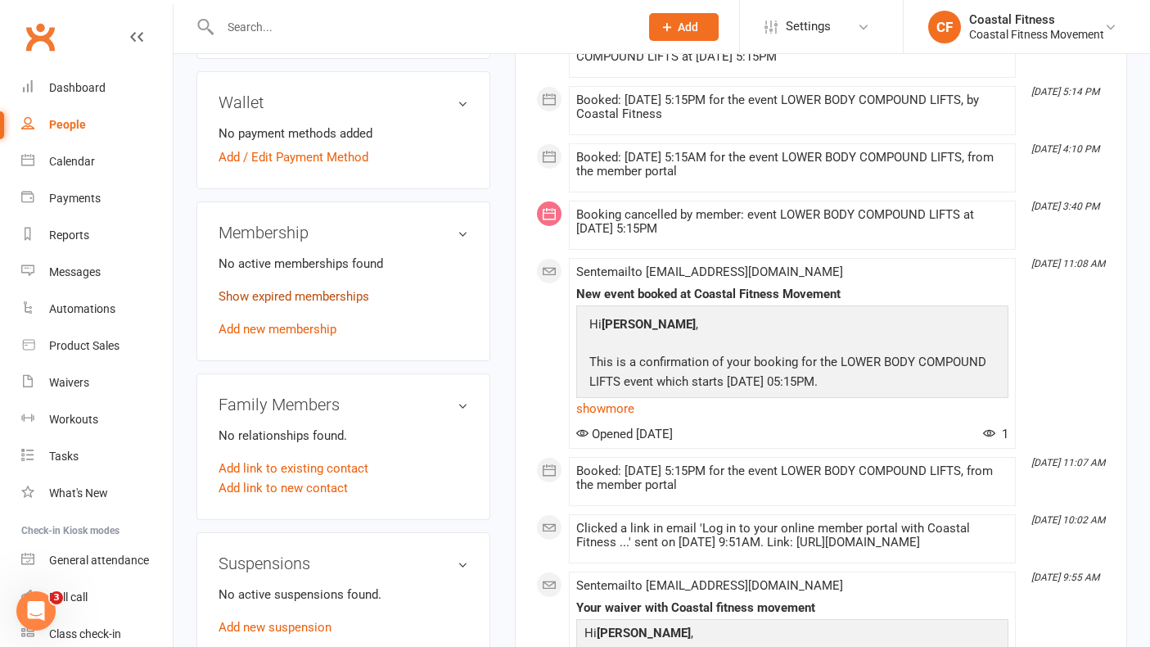
click at [308, 291] on link "Show expired memberships" at bounding box center [294, 296] width 151 height 15
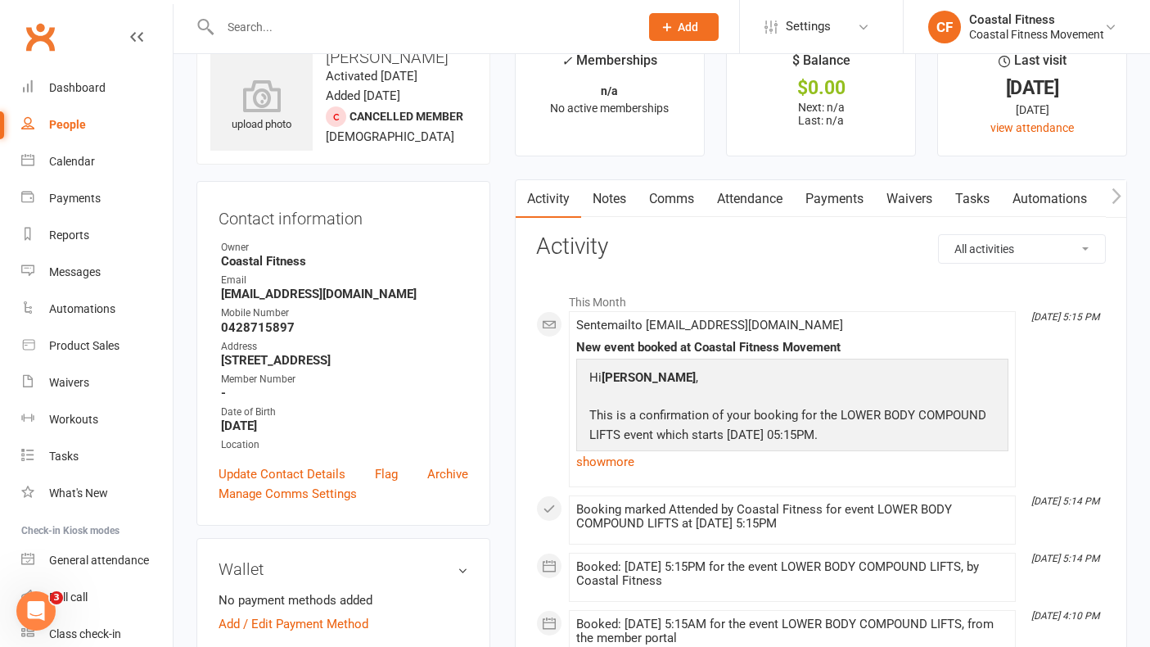
scroll to position [0, 0]
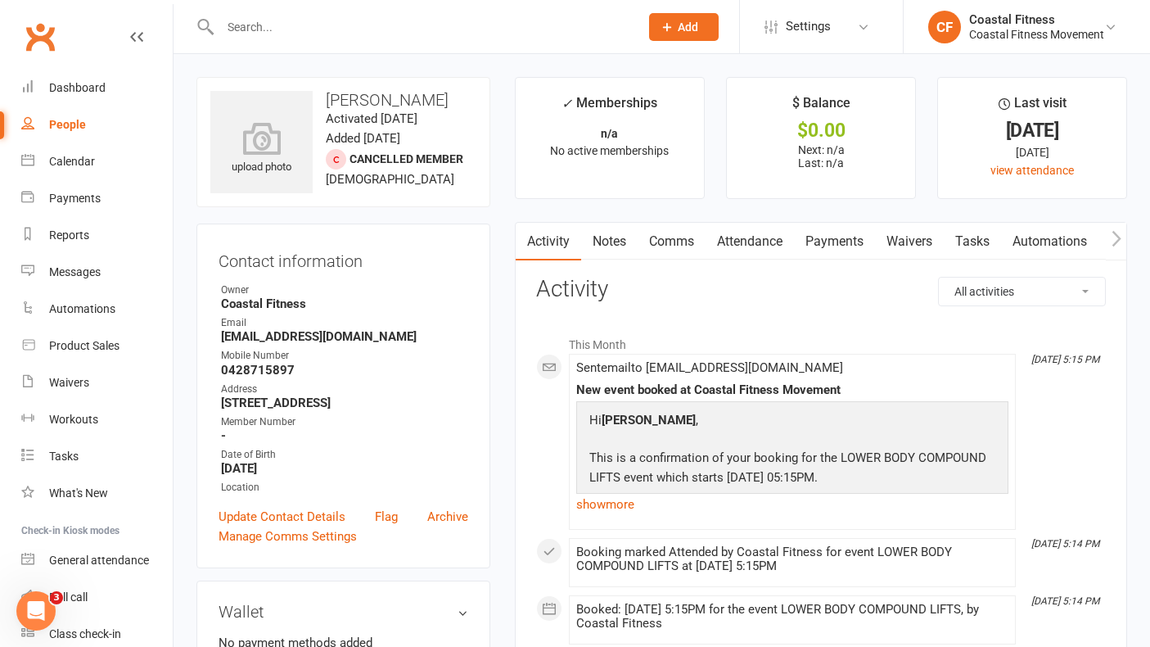
click at [670, 244] on link "Comms" at bounding box center [672, 242] width 68 height 38
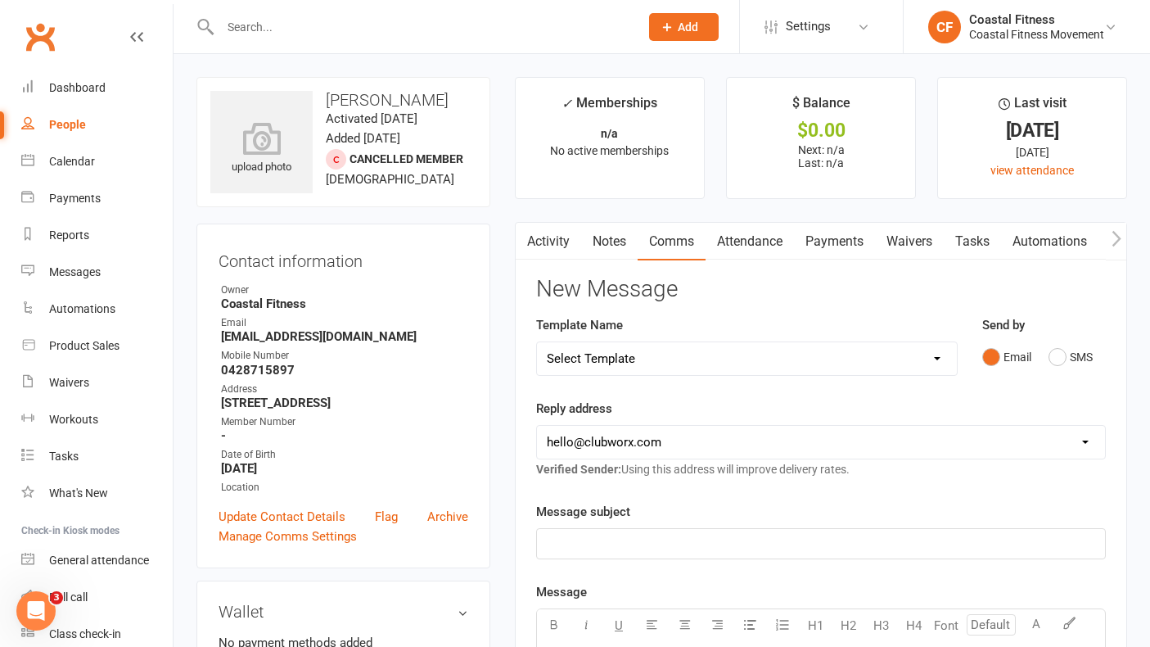
click at [724, 360] on select "Select Template [Email] CFM 7 day trial [SMS] Failure to scan FP [Email] It's t…" at bounding box center [747, 358] width 420 height 33
select select "0"
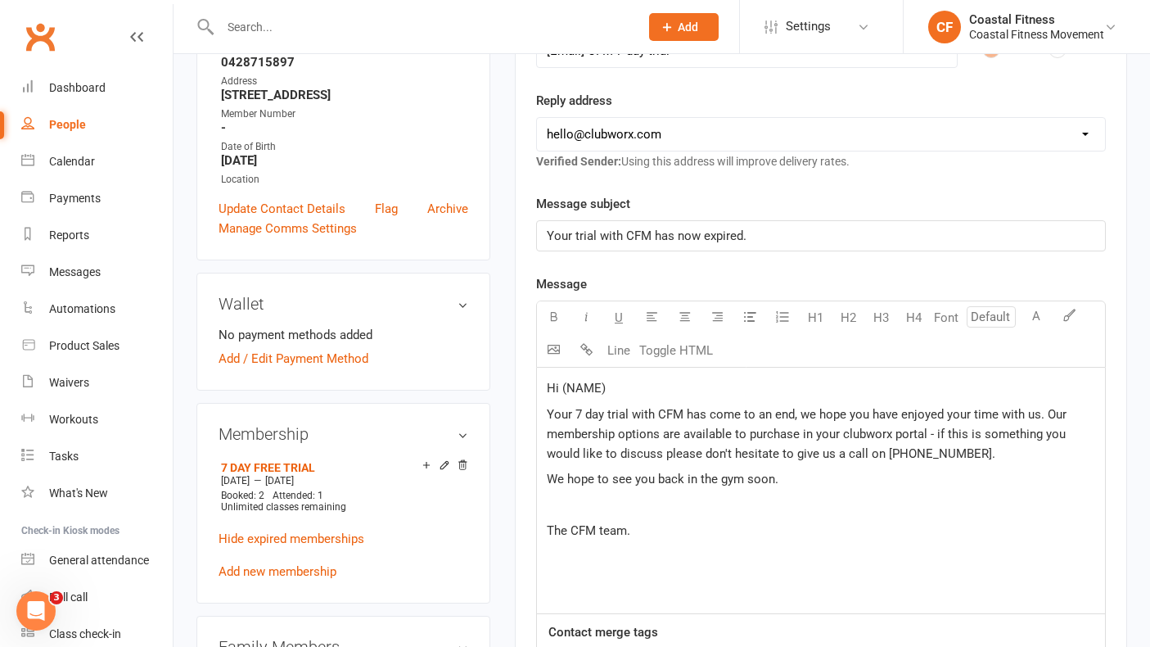
scroll to position [321, 0]
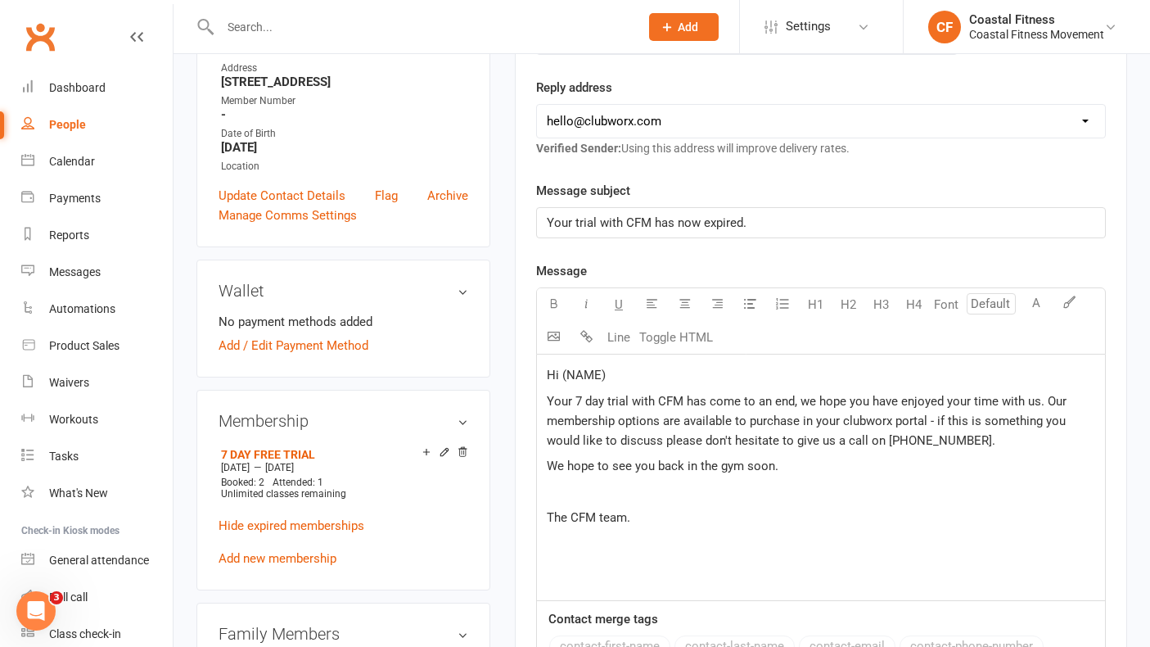
click at [636, 368] on p "Hi (NAME)" at bounding box center [821, 375] width 548 height 20
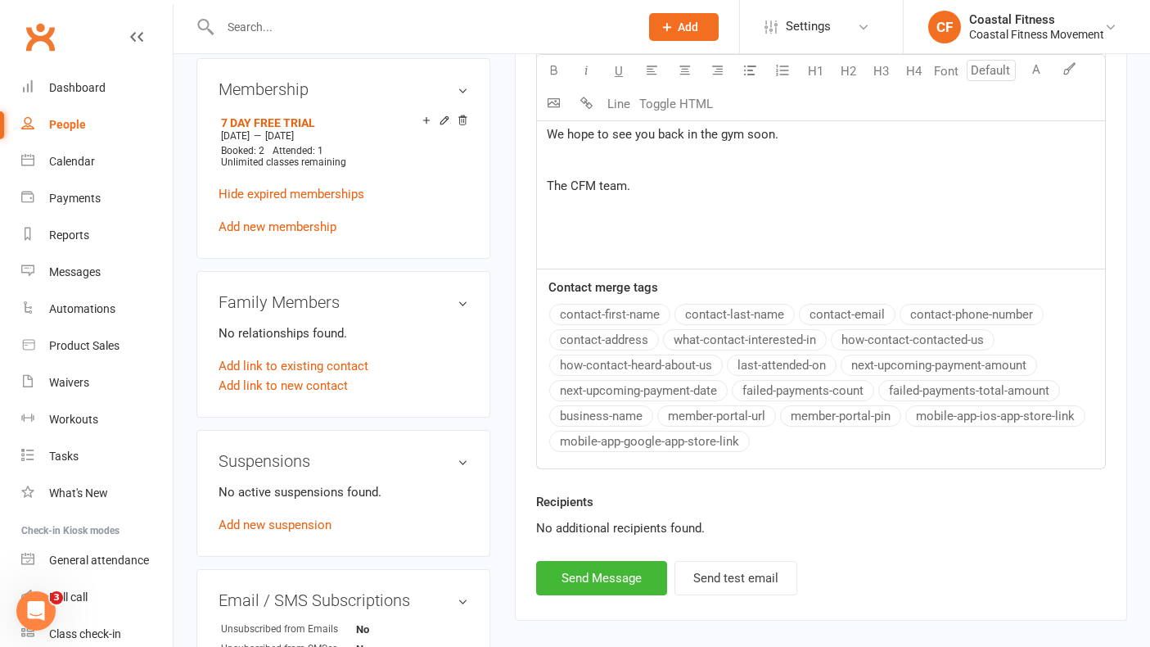
scroll to position [699, 0]
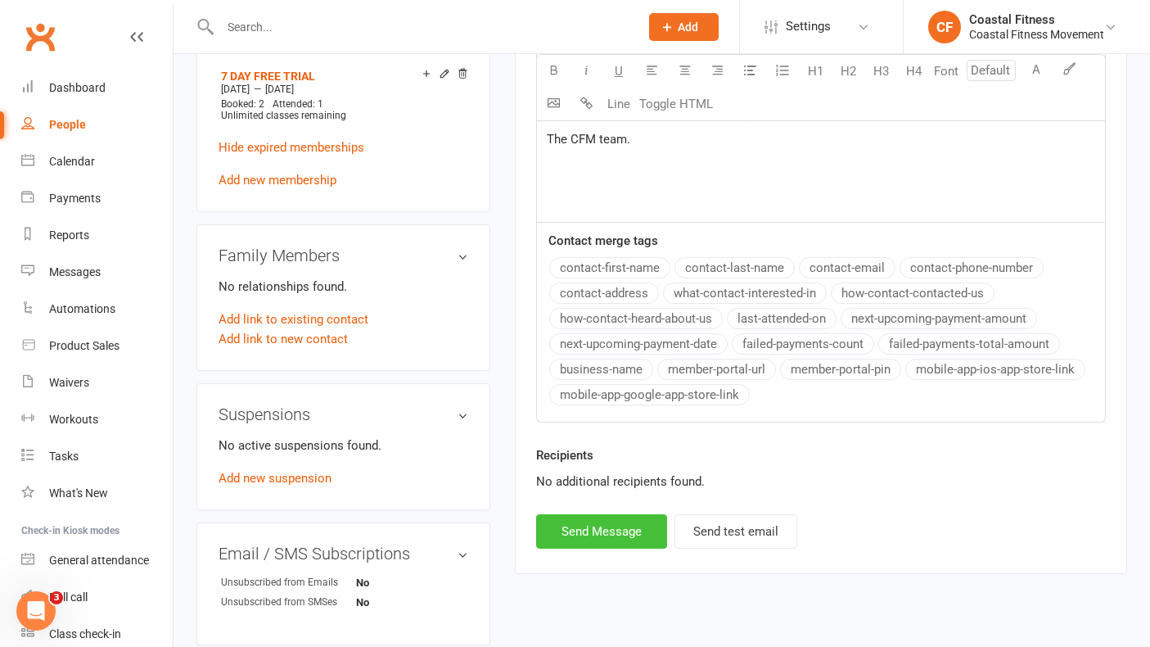
click at [611, 526] on button "Send Message" at bounding box center [601, 531] width 131 height 34
select select
click at [305, 20] on input "text" at bounding box center [421, 27] width 413 height 23
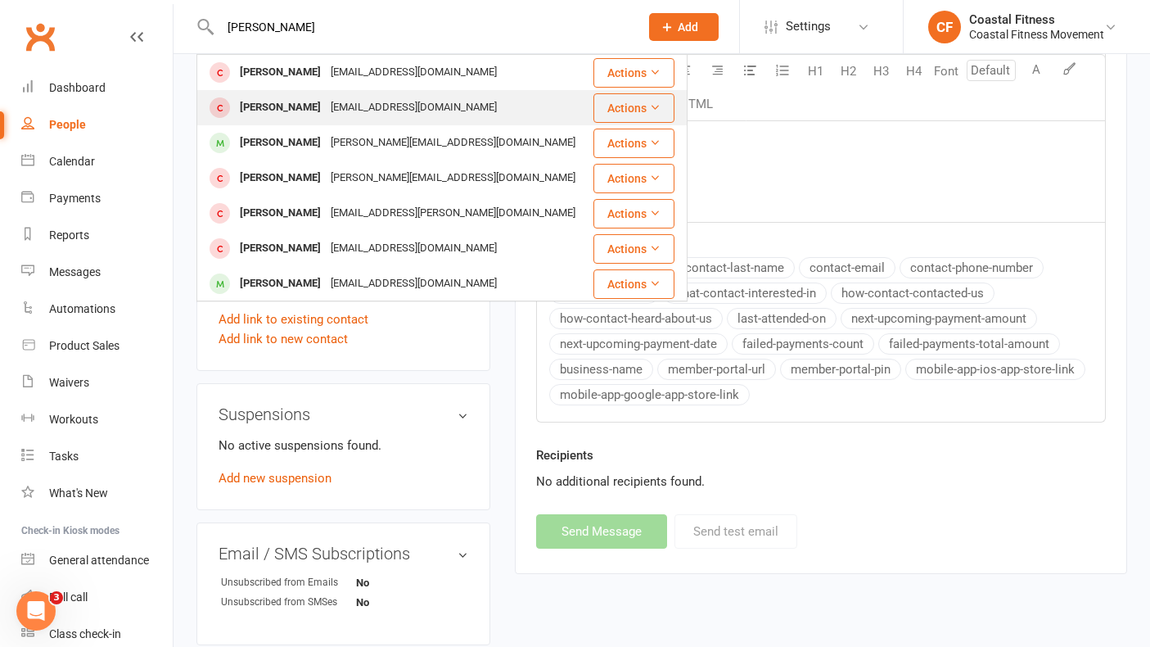
type input "[PERSON_NAME]"
click at [260, 97] on div "[PERSON_NAME]" at bounding box center [280, 108] width 91 height 24
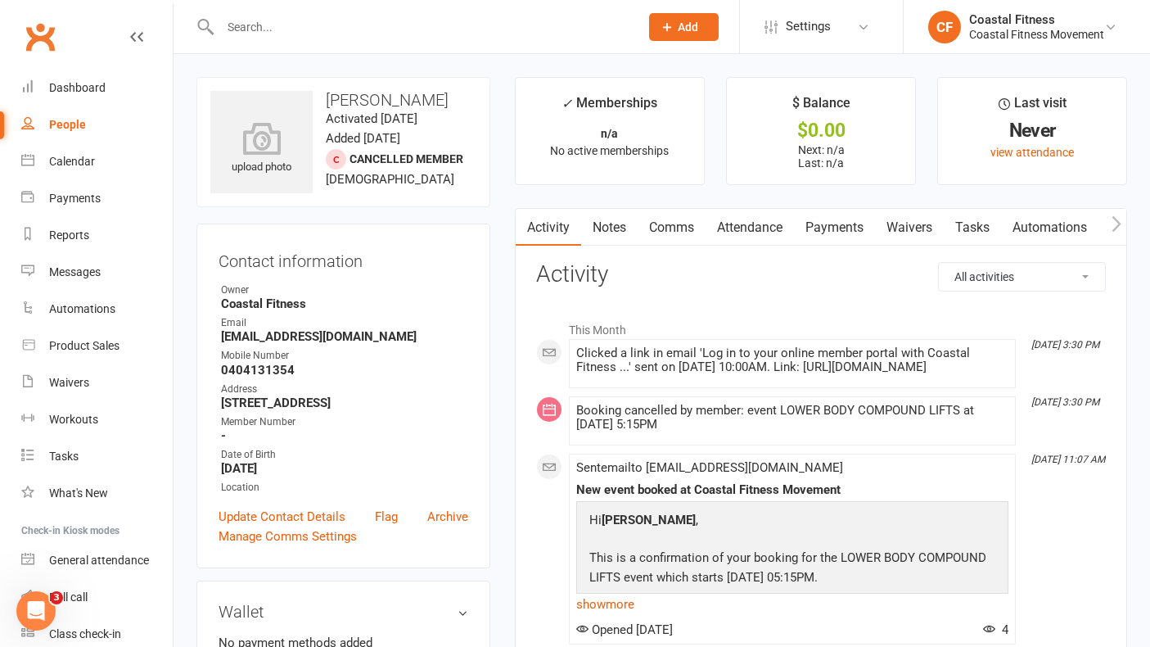
click at [28, 47] on link "Clubworx" at bounding box center [40, 36] width 41 height 41
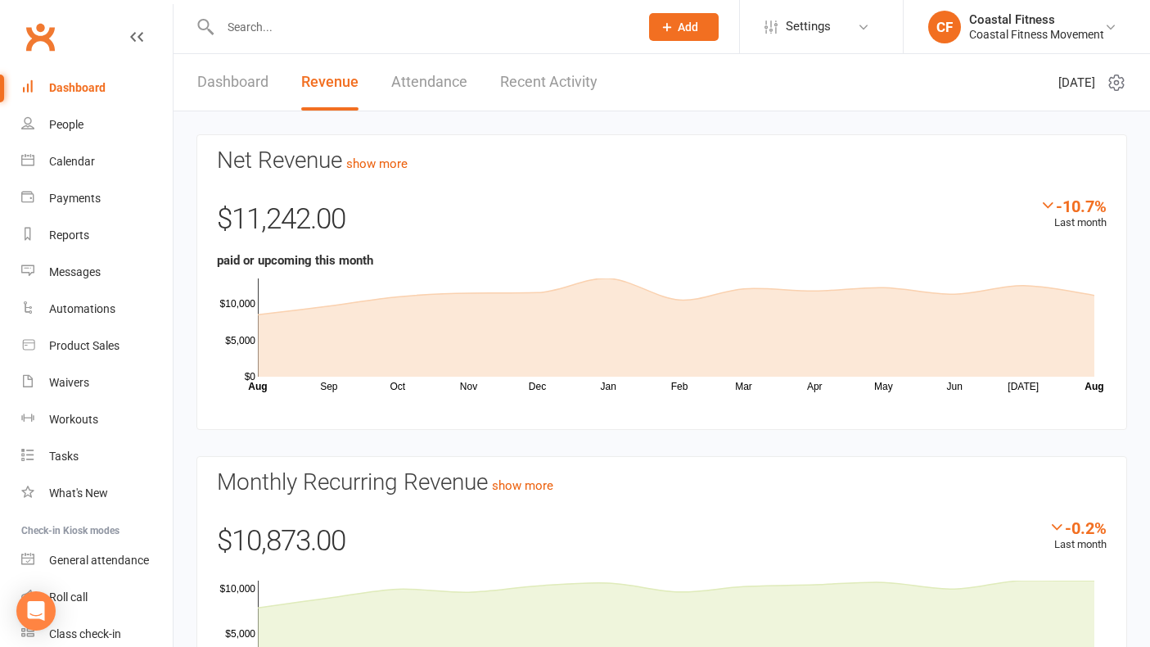
click at [223, 97] on link "Dashboard" at bounding box center [232, 82] width 71 height 56
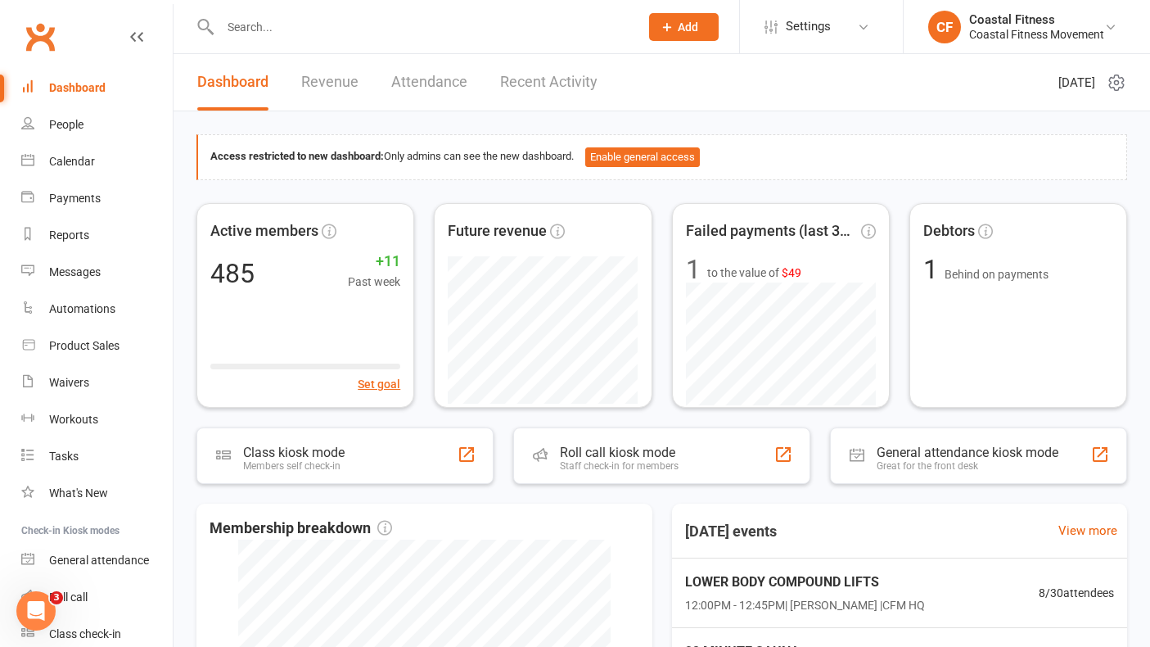
click at [576, 75] on link "Recent Activity" at bounding box center [548, 82] width 97 height 56
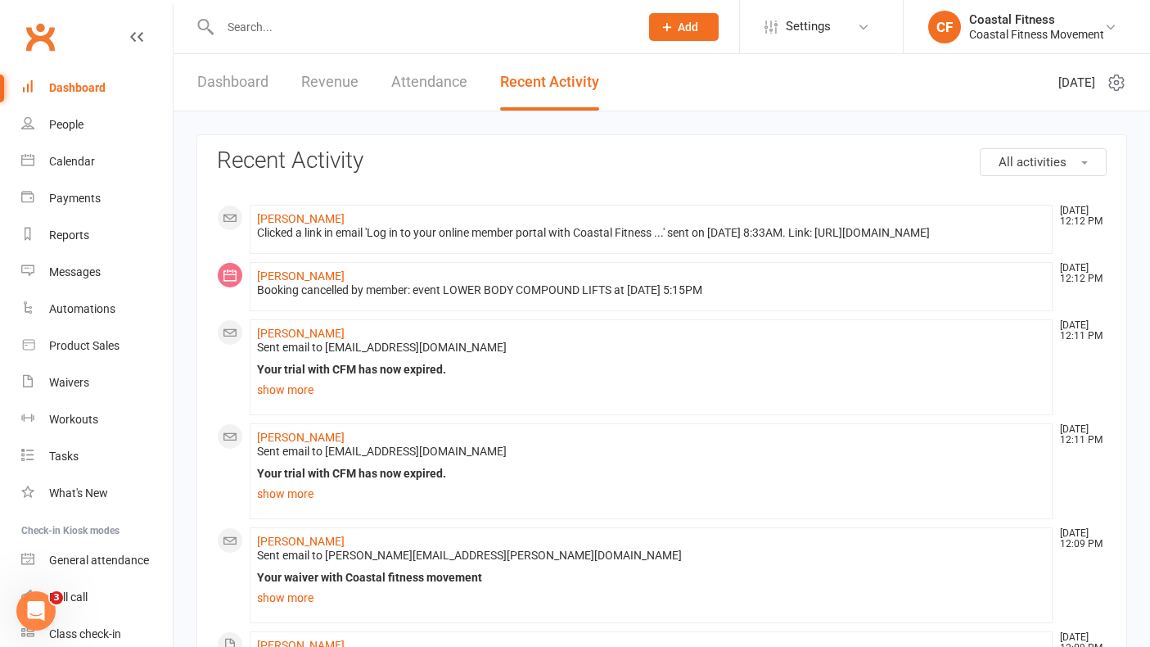
click at [1103, 169] on button "All activities" at bounding box center [1043, 162] width 127 height 28
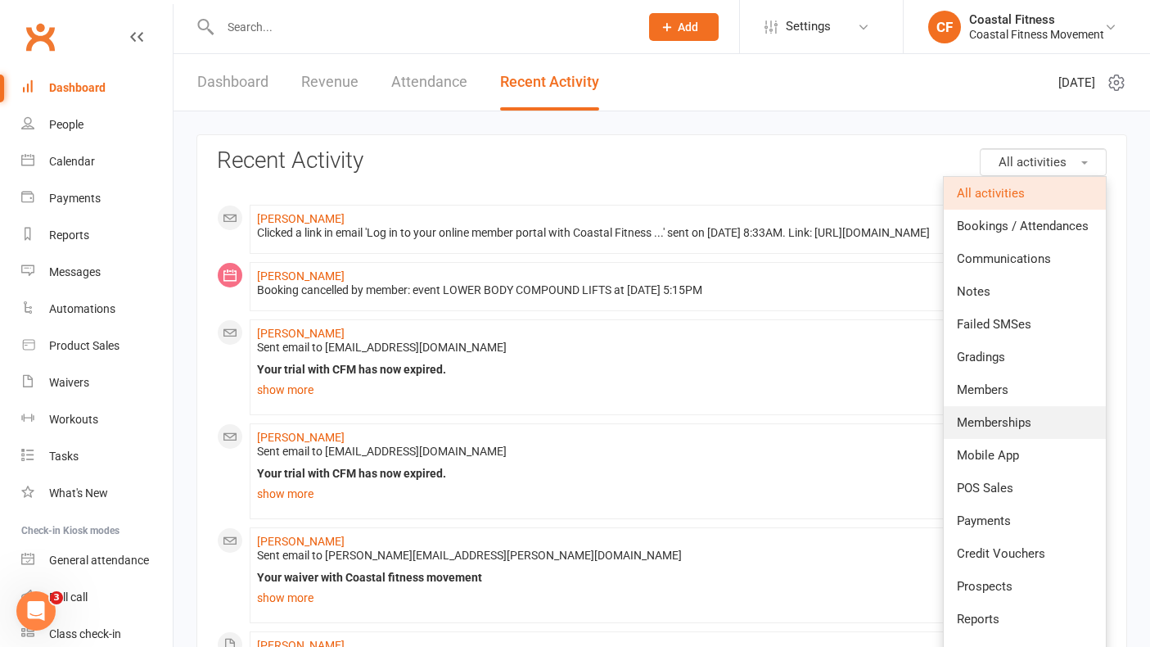
click at [996, 414] on link "Memberships" at bounding box center [1025, 422] width 162 height 33
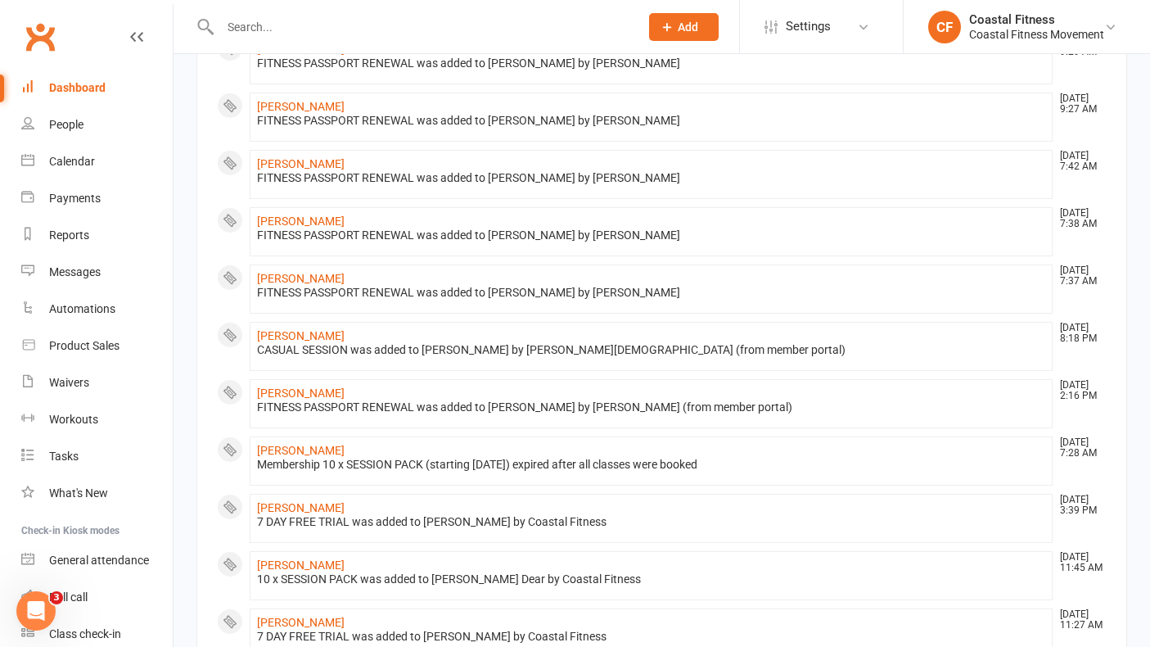
scroll to position [784, 0]
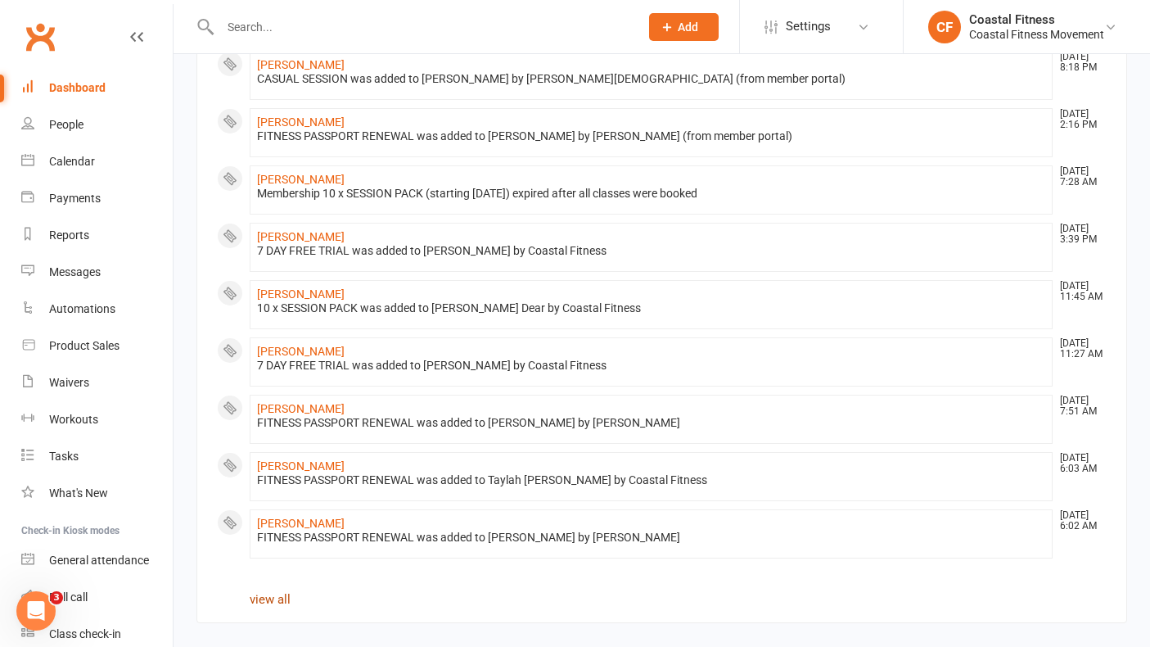
click at [274, 598] on link "view all" at bounding box center [270, 599] width 41 height 15
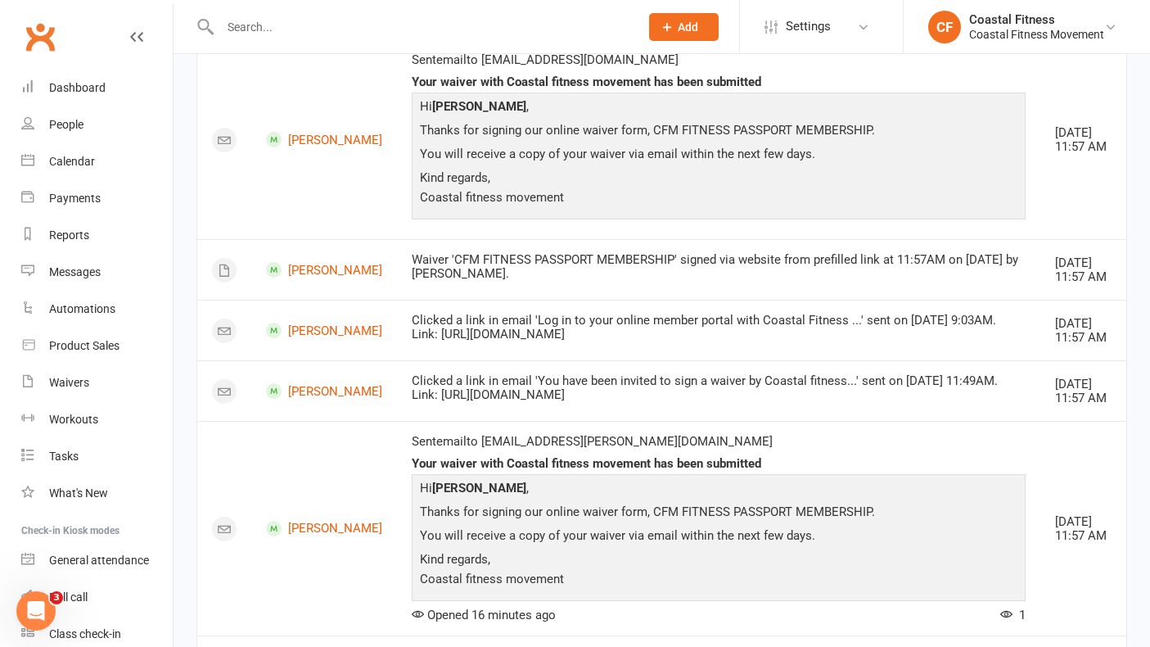
scroll to position [2790, 0]
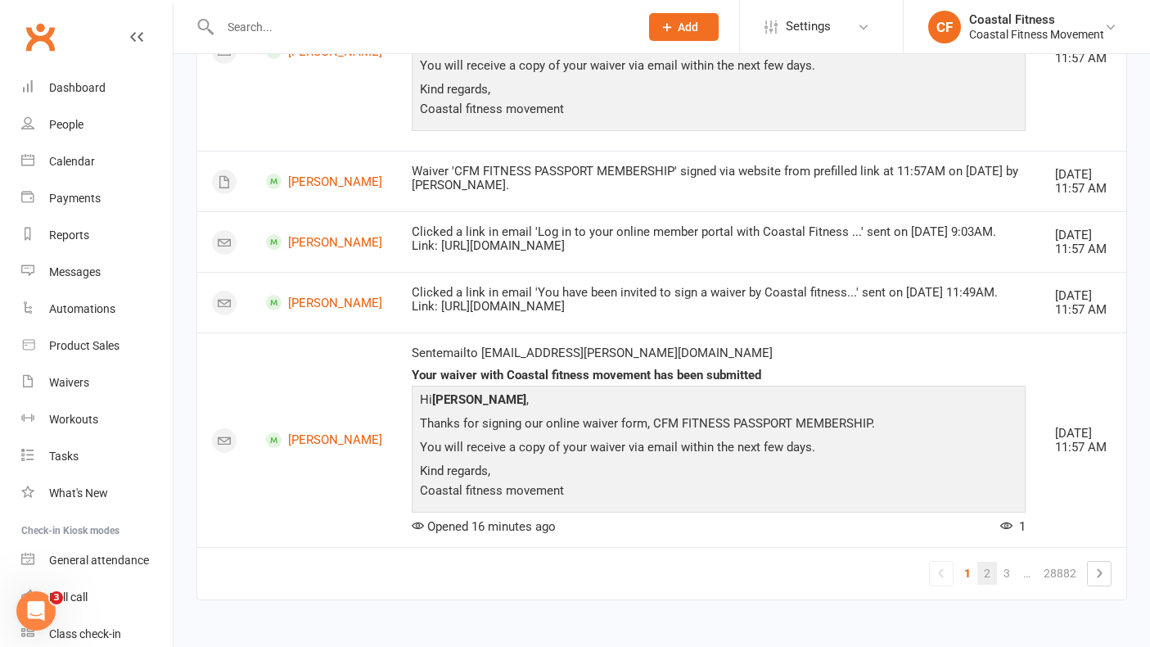
click at [991, 582] on link "2" at bounding box center [987, 573] width 20 height 23
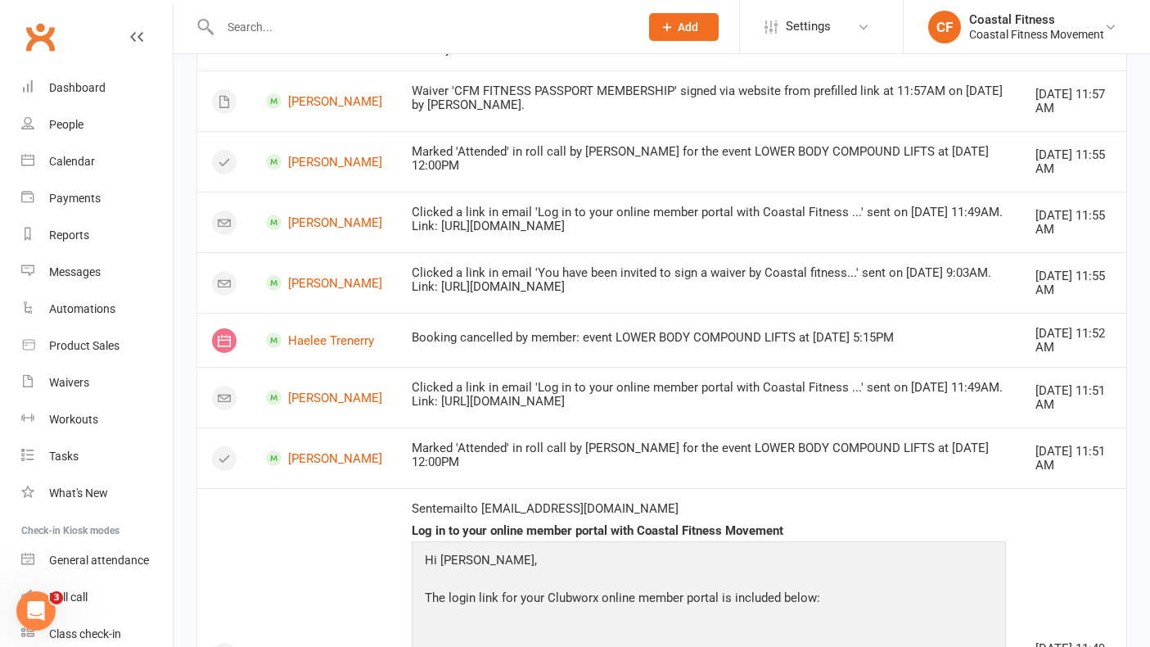
scroll to position [0, 0]
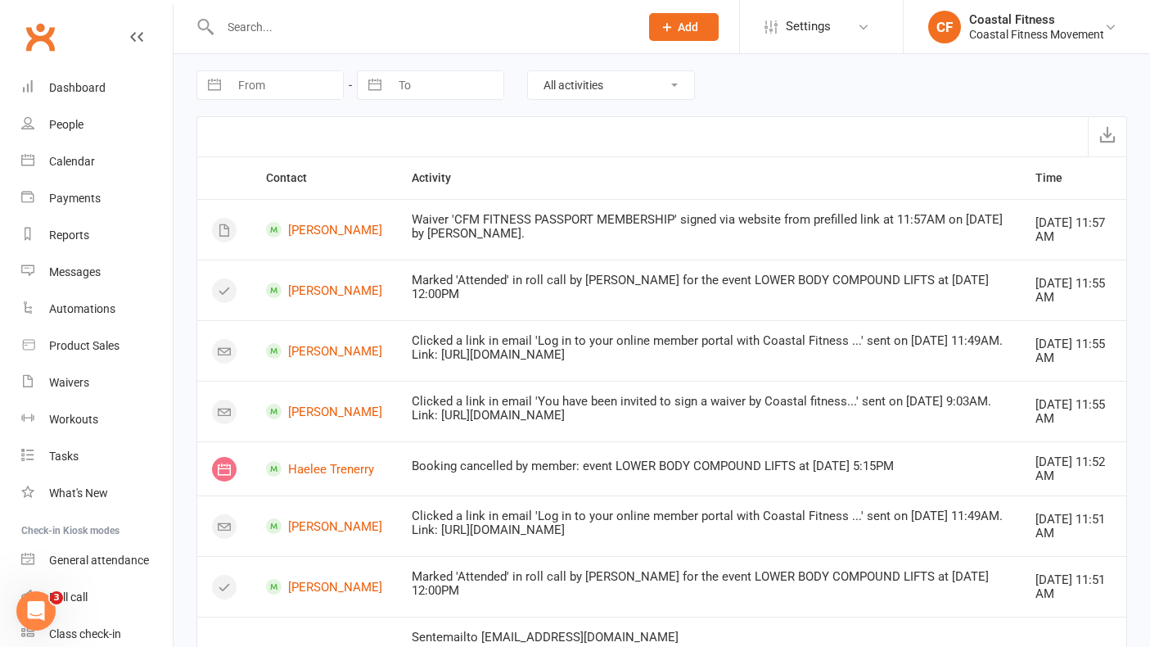
click at [613, 96] on select "All activities Bookings / Attendances Communications Notes Failed SMSes Grading…" at bounding box center [611, 85] width 166 height 28
select select "MembershipLogEntry"
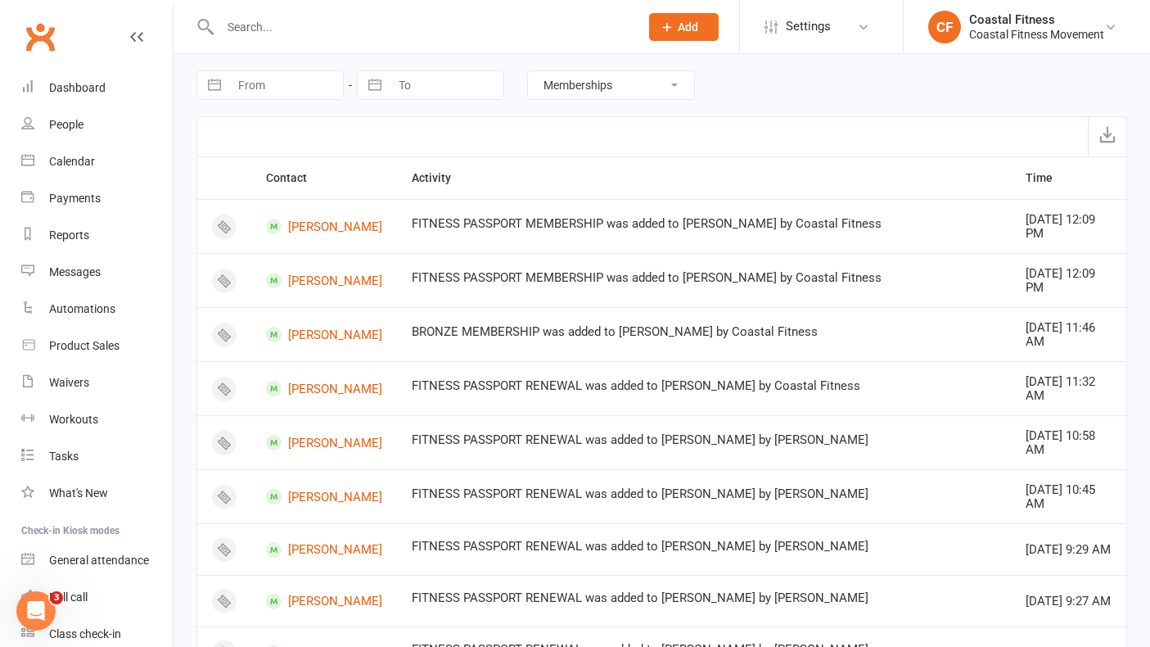
scroll to position [940, 0]
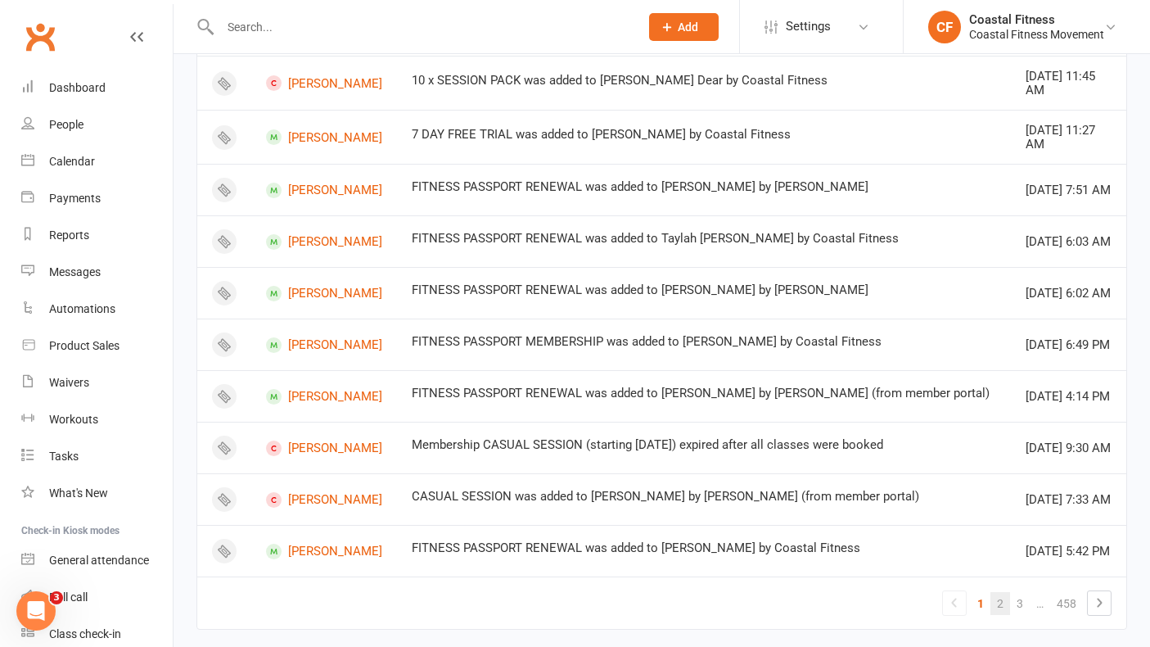
click at [1001, 592] on link "2" at bounding box center [1000, 603] width 20 height 23
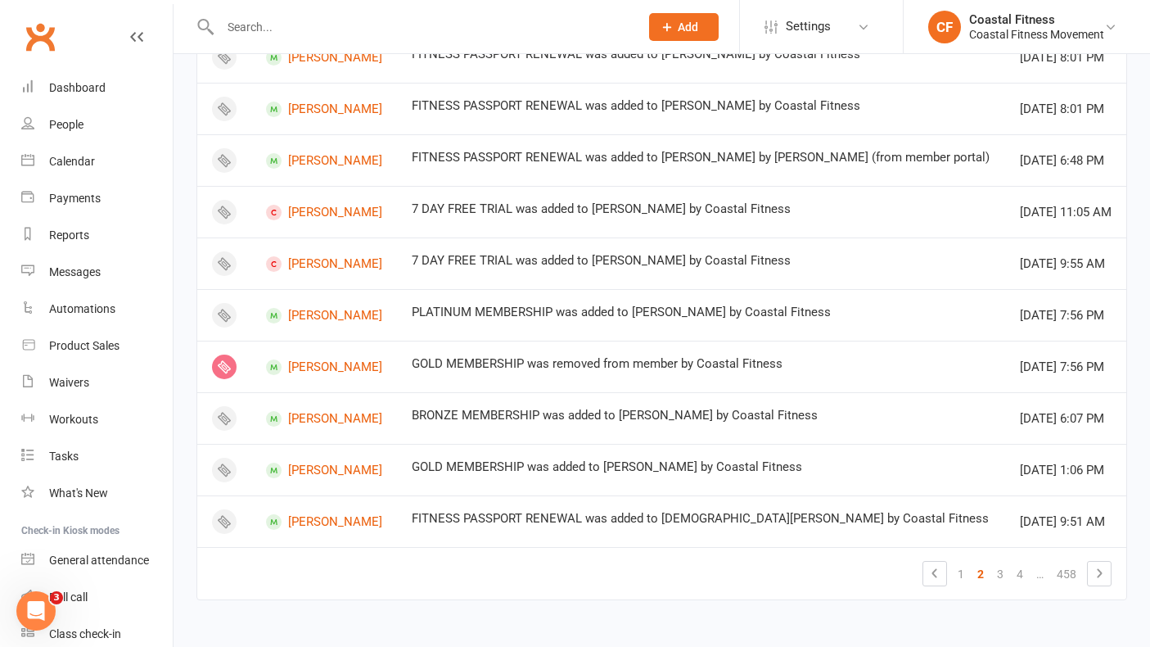
scroll to position [957, 0]
click at [961, 575] on link "1" at bounding box center [961, 573] width 20 height 23
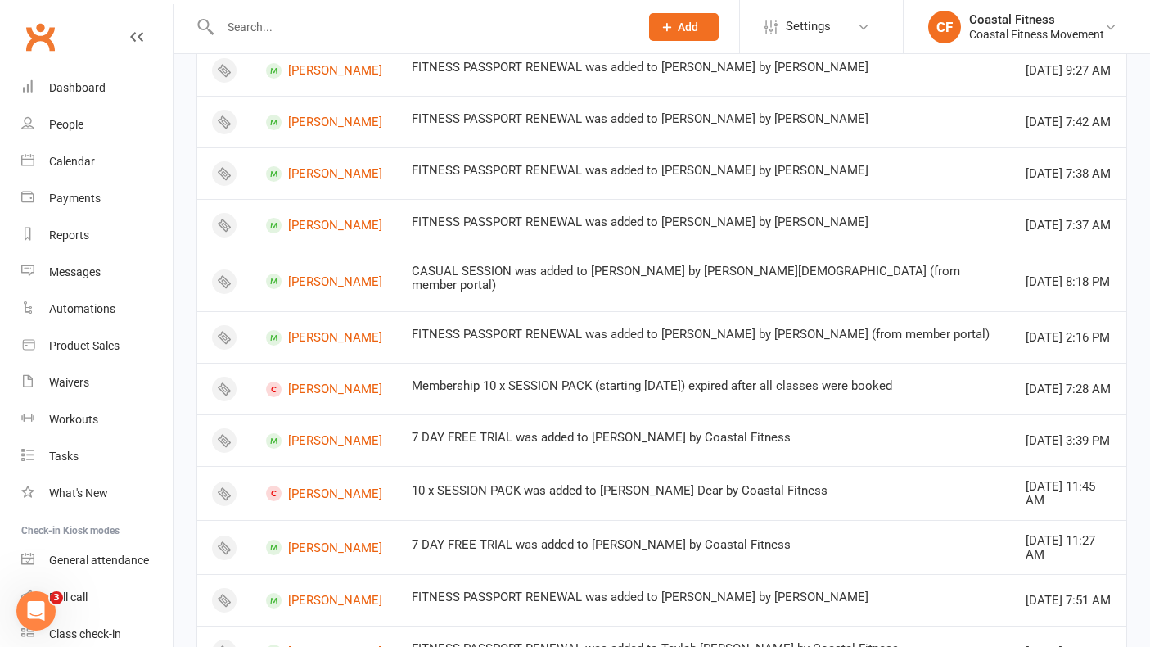
scroll to position [0, 0]
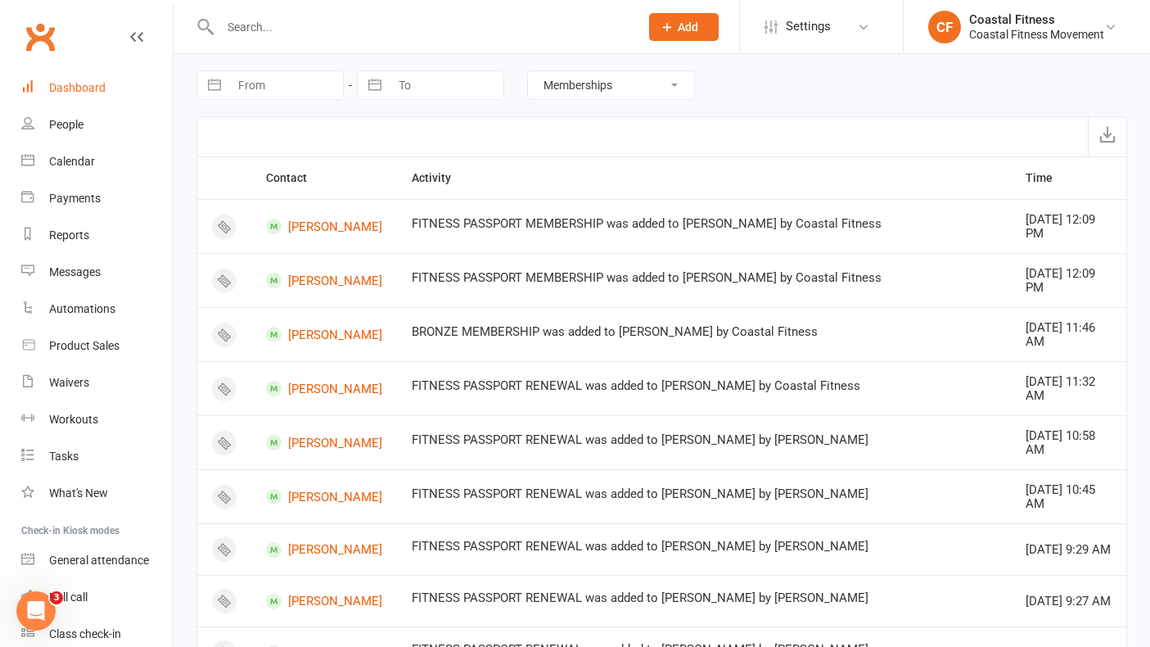
click at [82, 82] on div "Dashboard" at bounding box center [77, 87] width 56 height 13
